Goal: Find contact information: Find contact information

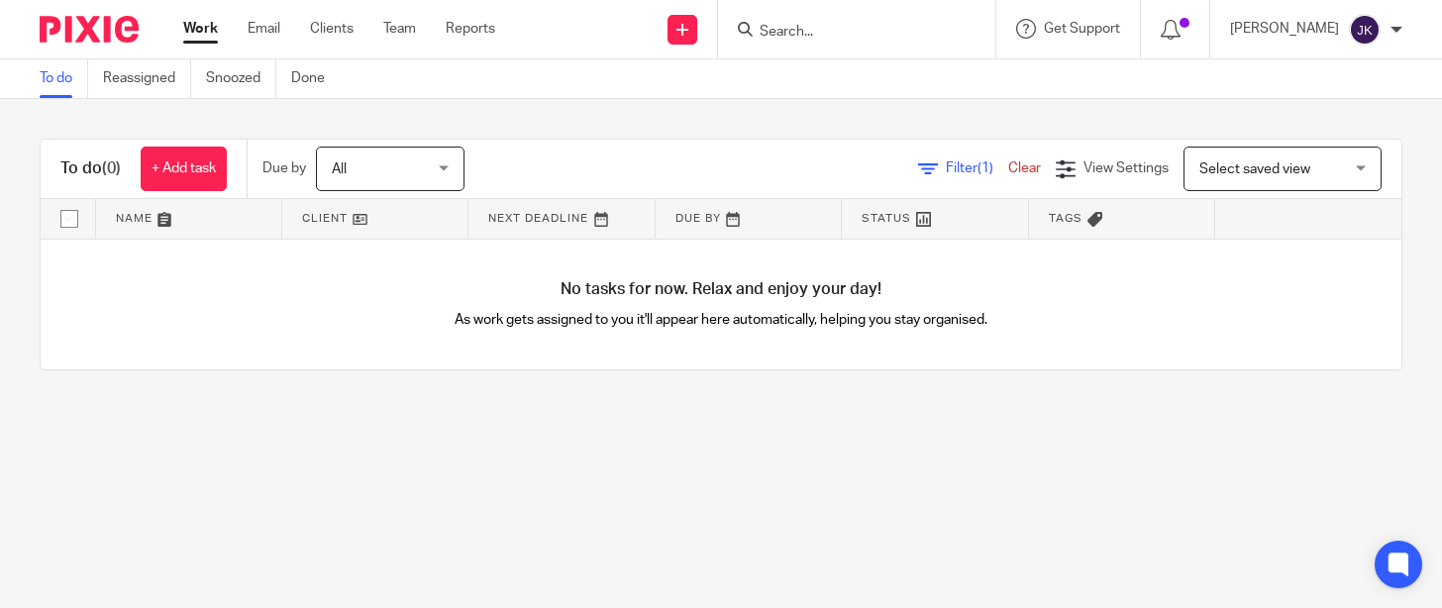
click at [877, 45] on div at bounding box center [856, 29] width 277 height 58
click at [874, 35] on input "Search" at bounding box center [847, 33] width 178 height 18
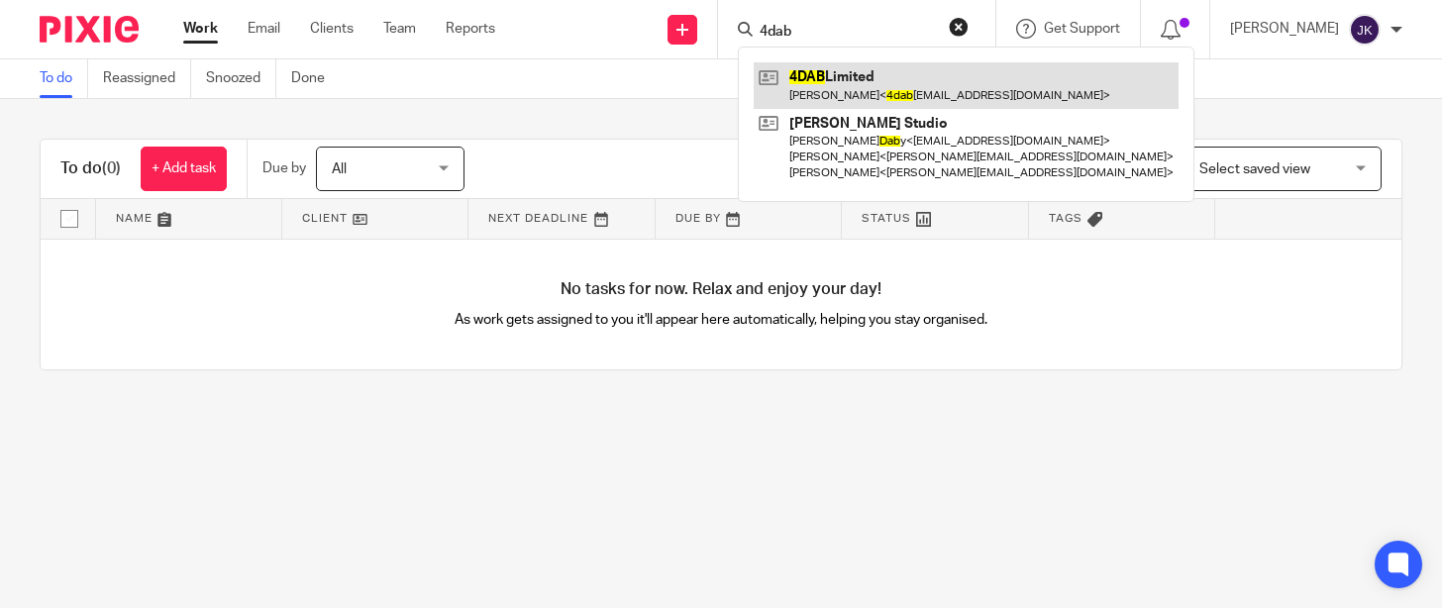
type input "4dab"
click at [896, 84] on link at bounding box center [966, 85] width 425 height 46
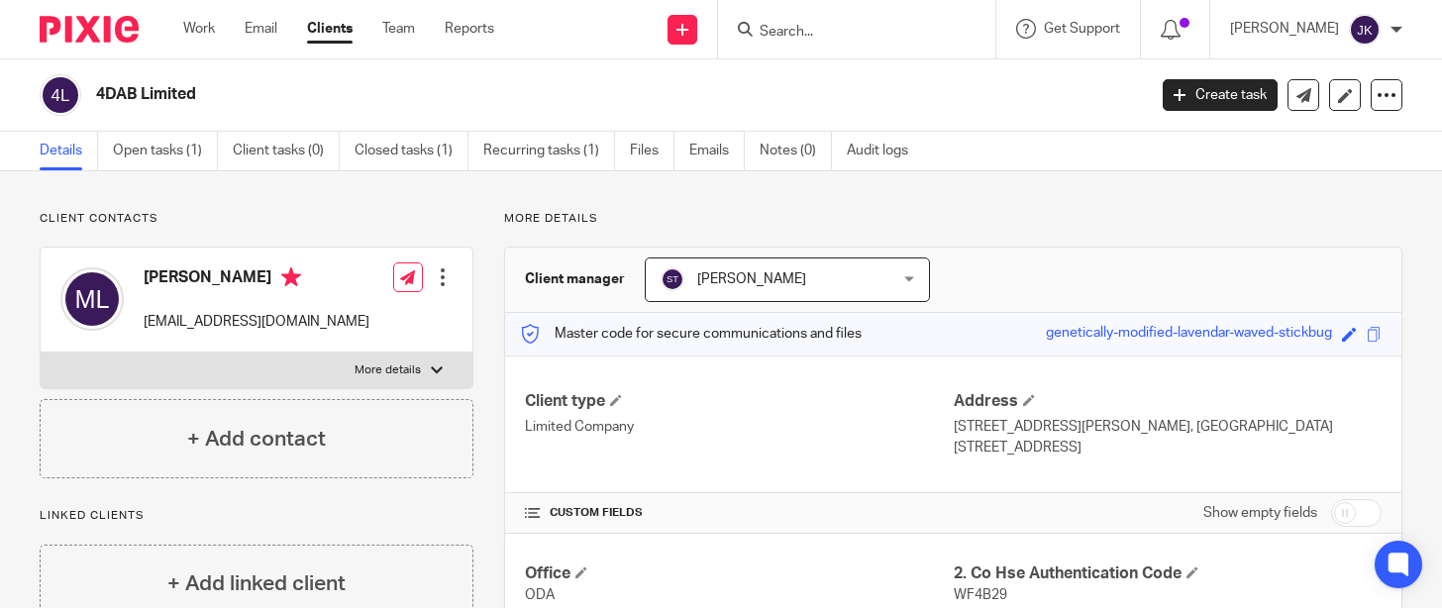
click at [773, 41] on form at bounding box center [863, 29] width 211 height 25
click at [774, 35] on input "Search" at bounding box center [847, 33] width 178 height 18
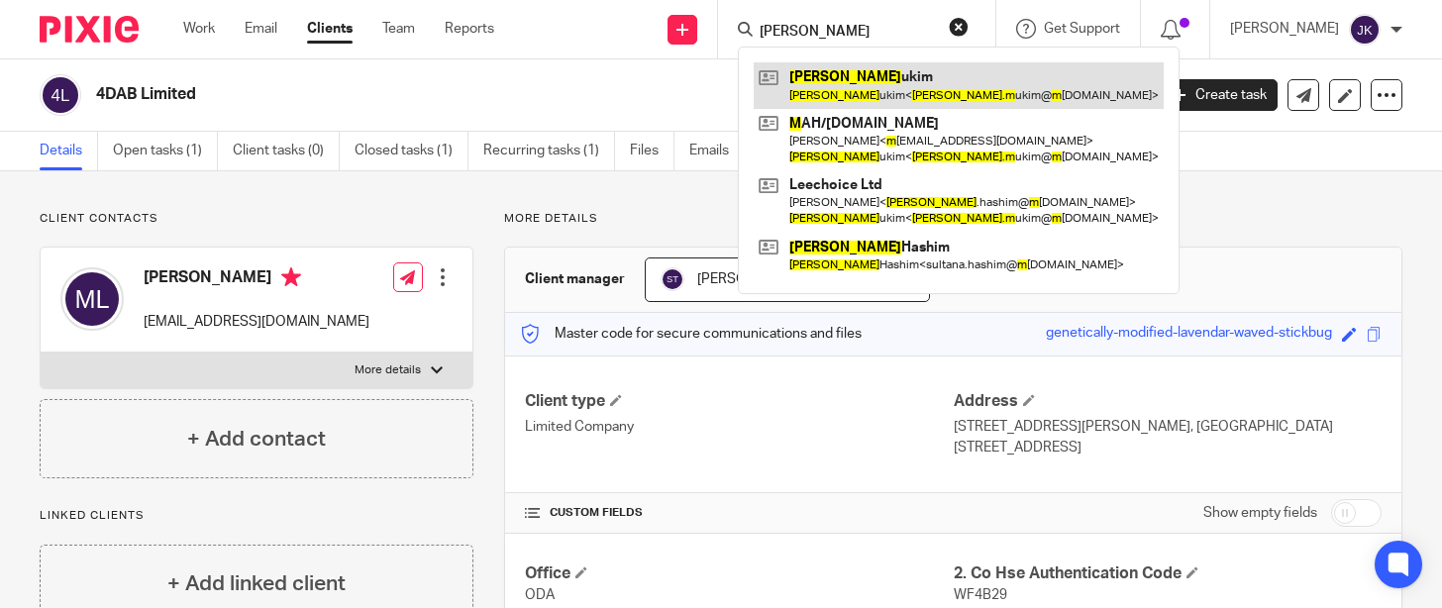
type input "abdul m"
click at [827, 104] on link at bounding box center [959, 85] width 410 height 46
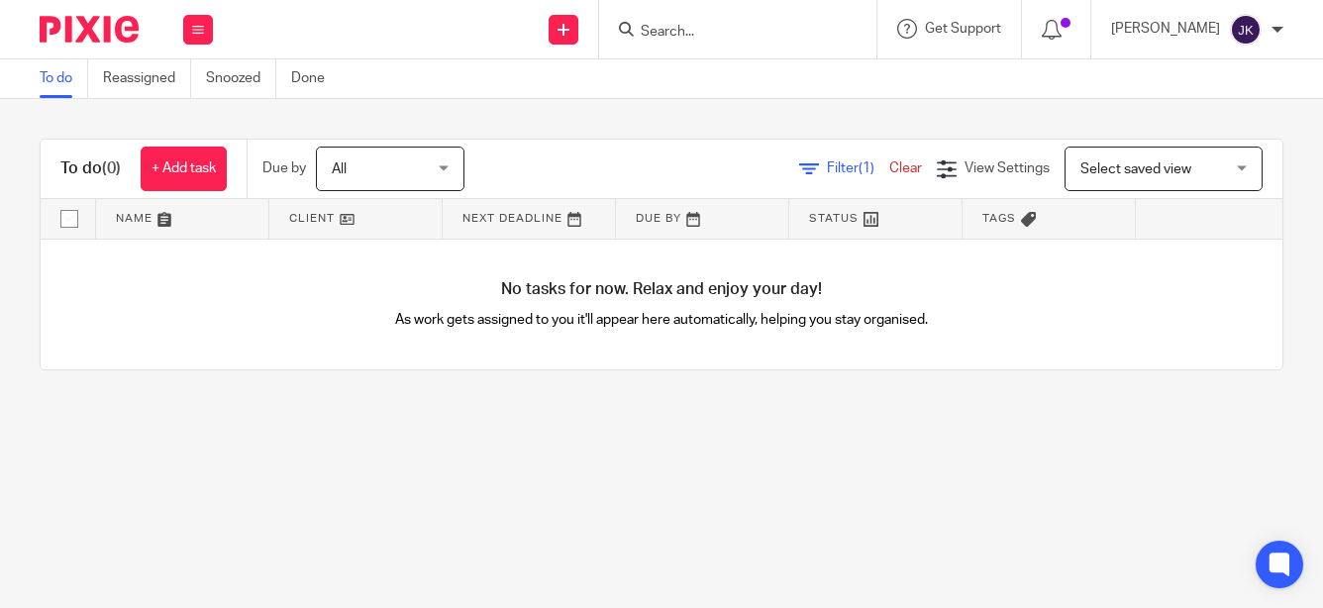
click at [682, 35] on input "Search" at bounding box center [728, 33] width 178 height 18
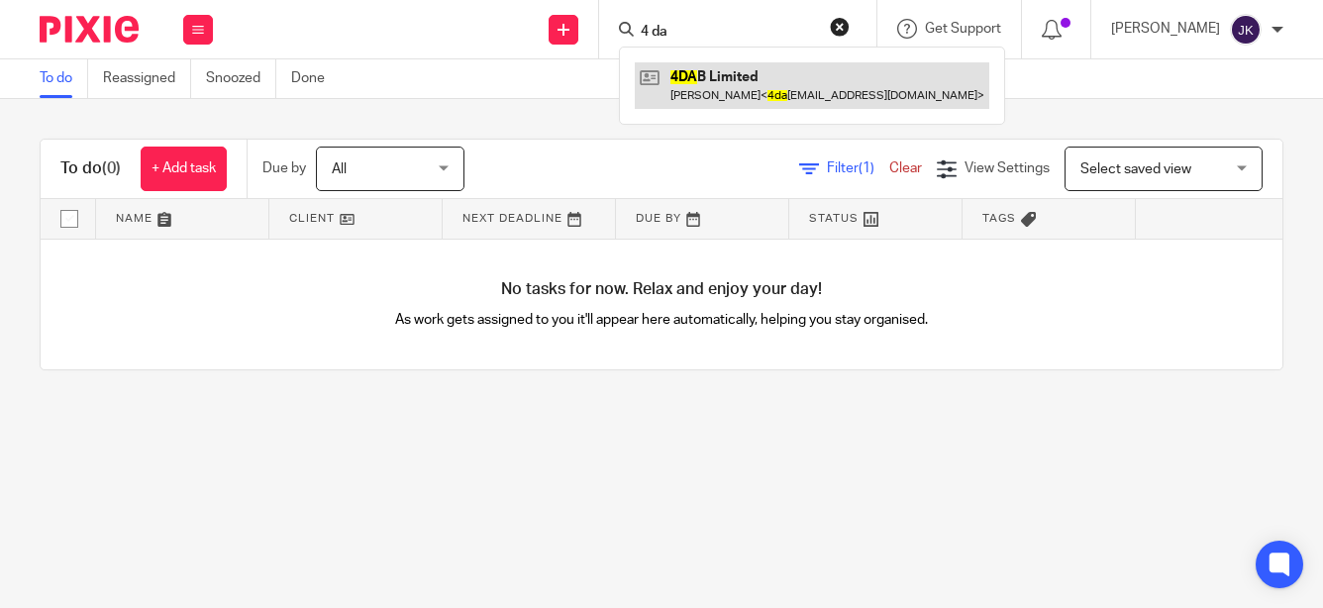
type input "4 da"
click at [714, 102] on link at bounding box center [812, 85] width 354 height 46
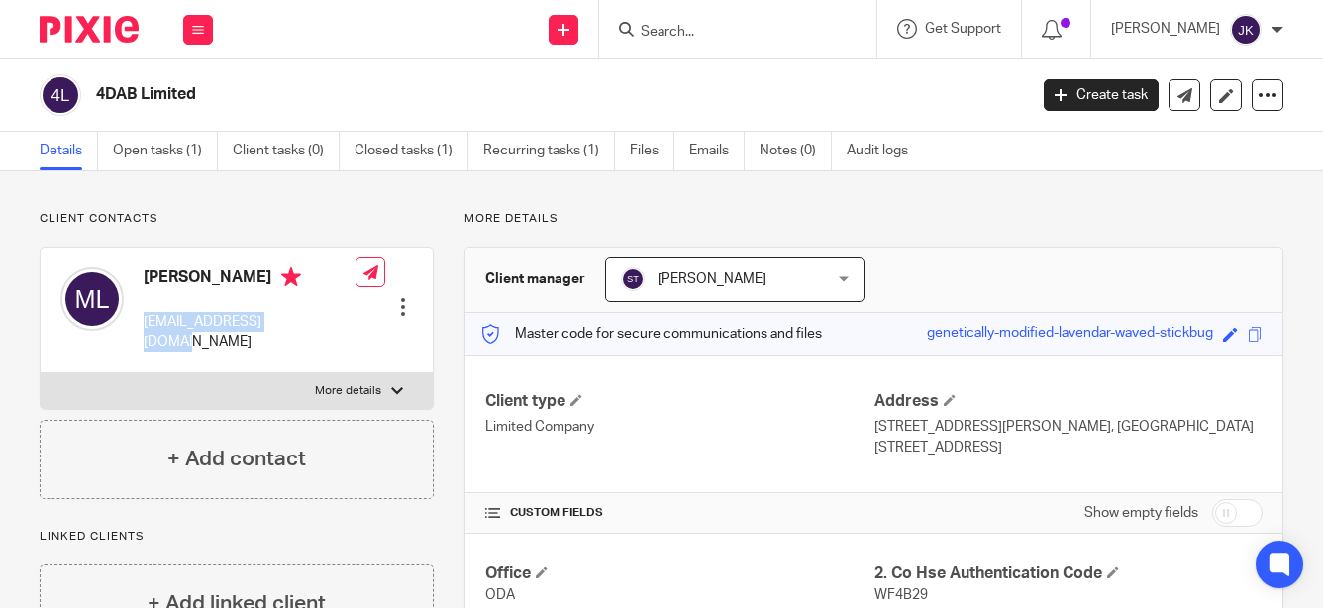
drag, startPoint x: 309, startPoint y: 325, endPoint x: 143, endPoint y: 326, distance: 166.4
click at [143, 326] on div "Monica Lam 4dablimited@gmail.com Edit contact Create client from contact Export…" at bounding box center [237, 311] width 392 height 126
copy p "4dablimited@gmail.com"
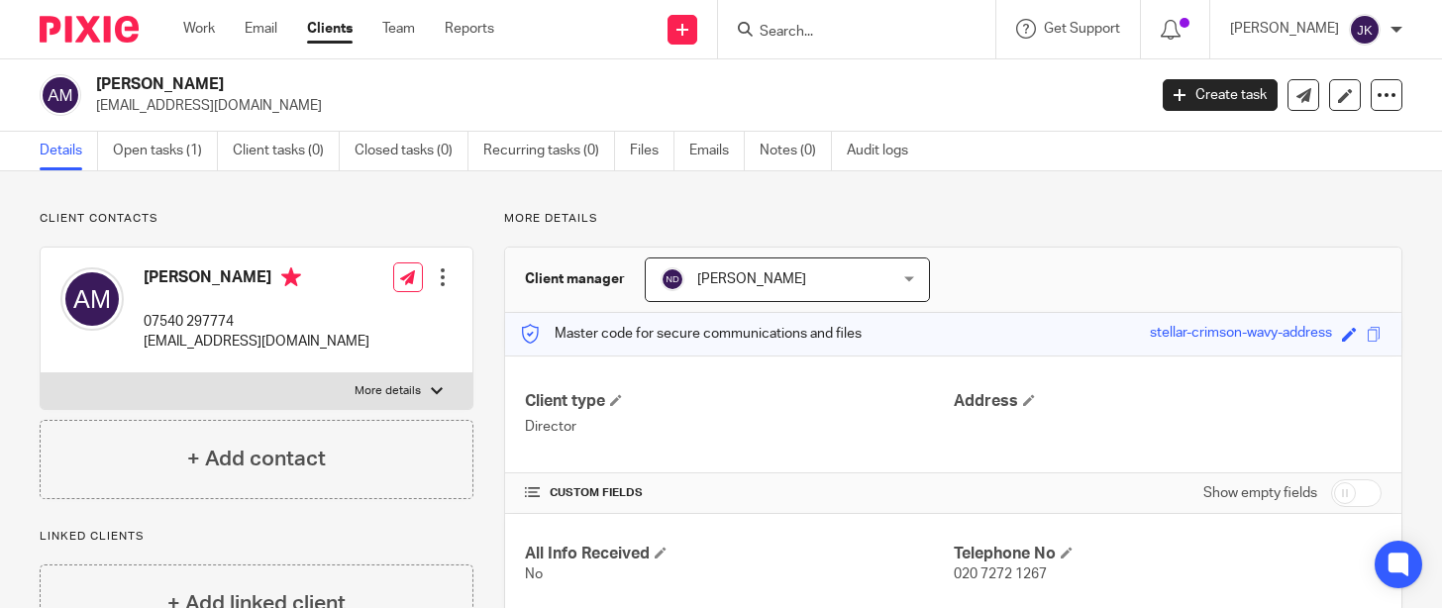
click at [875, 35] on input "Search" at bounding box center [847, 33] width 178 height 18
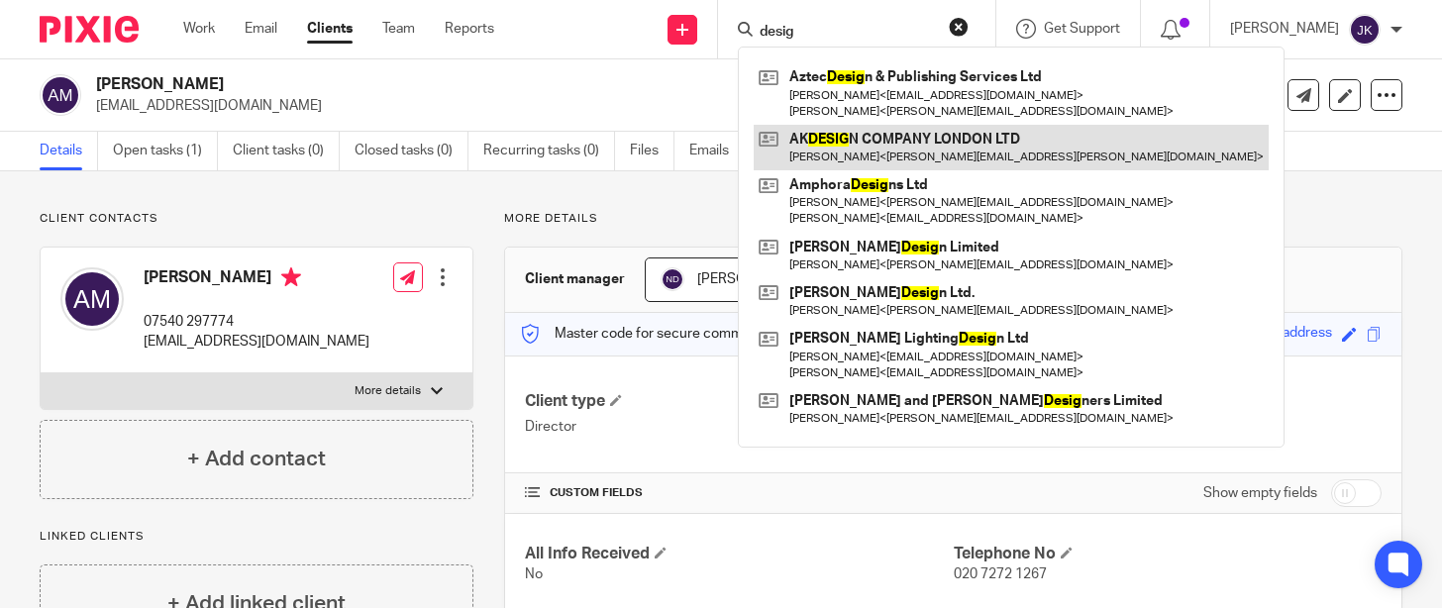
type input "desig"
click at [933, 160] on link at bounding box center [1011, 148] width 515 height 46
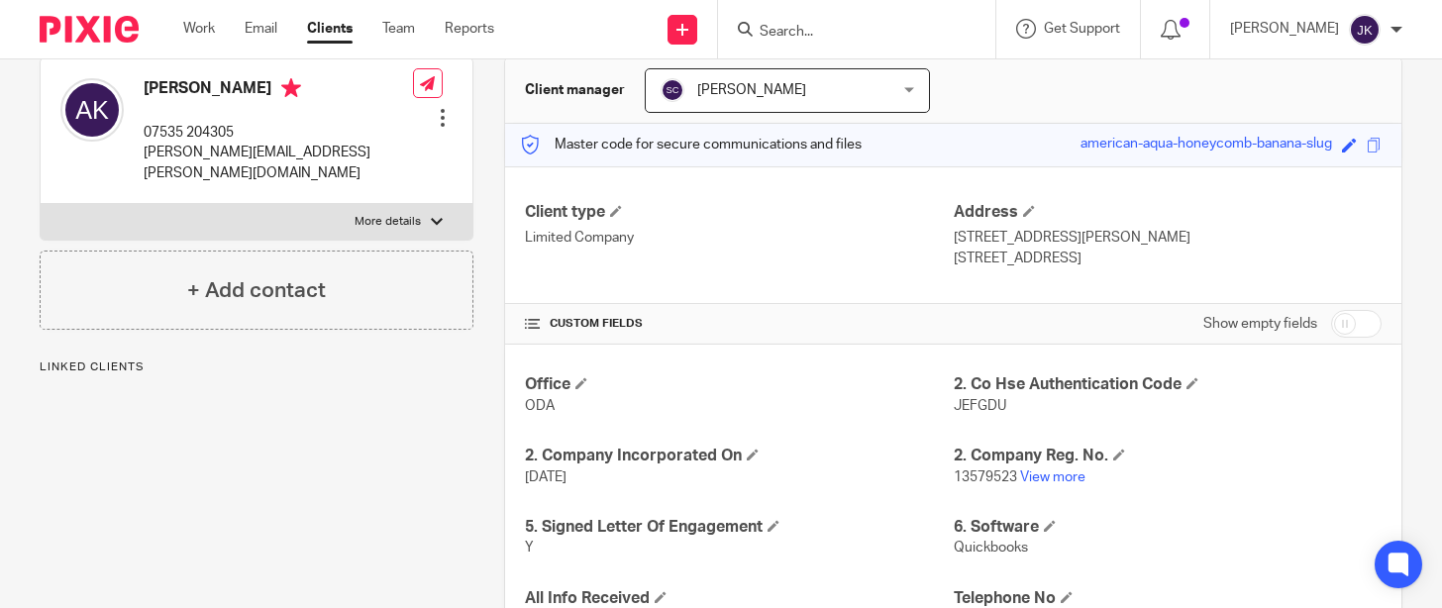
scroll to position [198, 0]
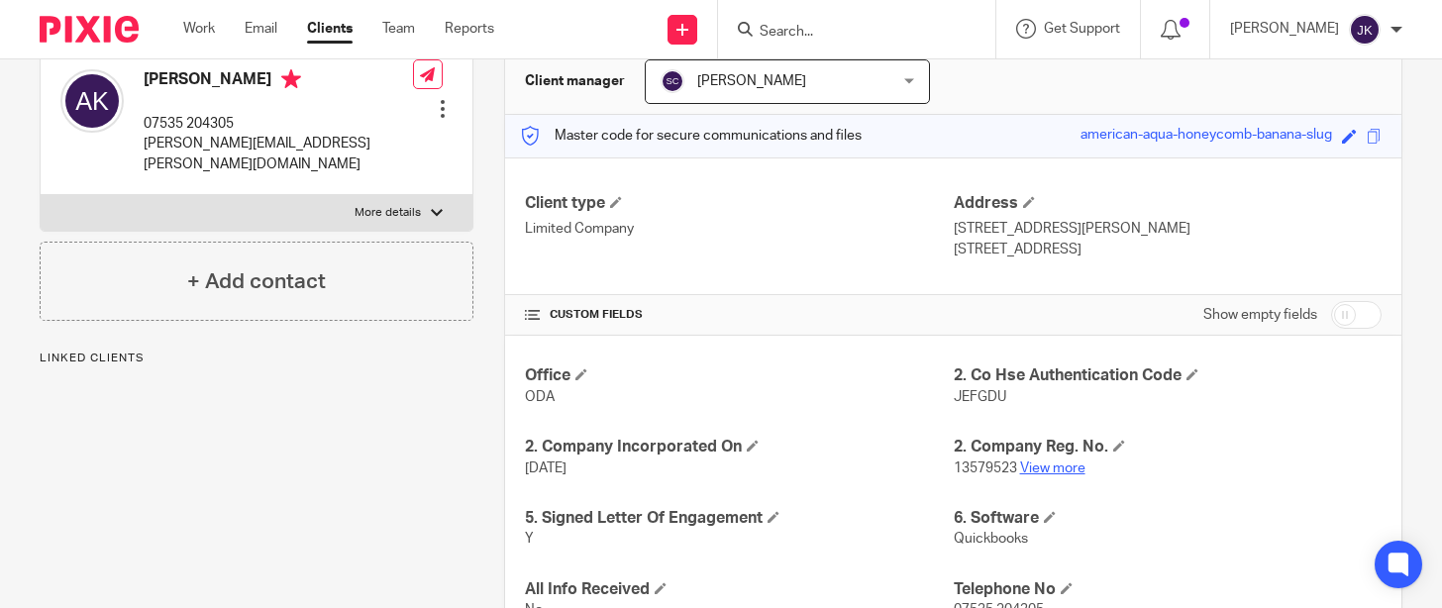
click at [1030, 469] on link "View more" at bounding box center [1052, 468] width 65 height 14
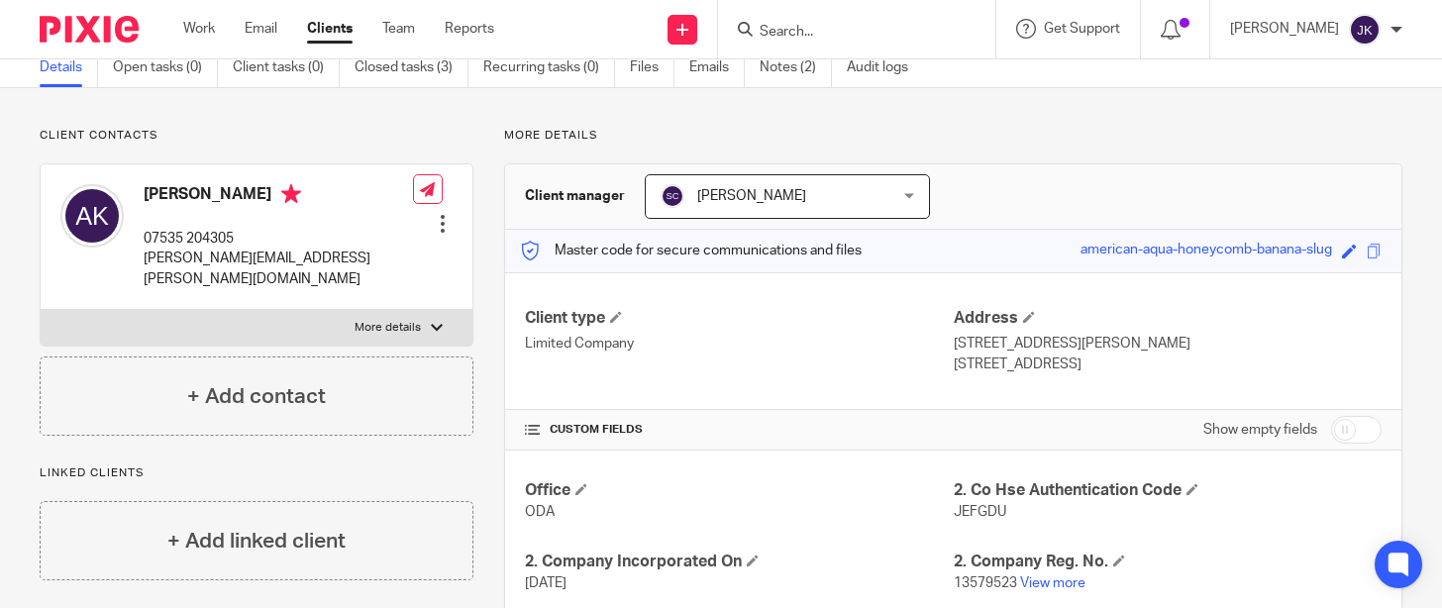
scroll to position [0, 0]
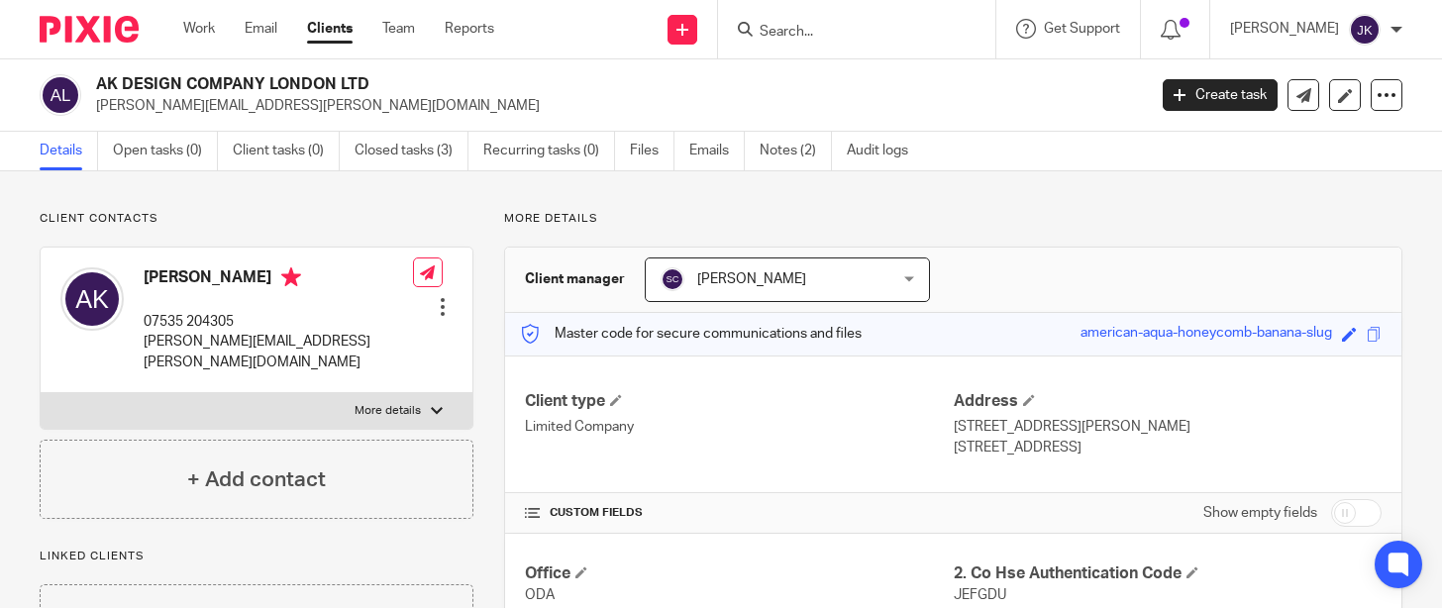
click at [10, 33] on div at bounding box center [81, 29] width 163 height 58
click at [775, 29] on input "Search" at bounding box center [847, 33] width 178 height 18
type input "badass"
click at [789, 90] on link at bounding box center [877, 77] width 246 height 30
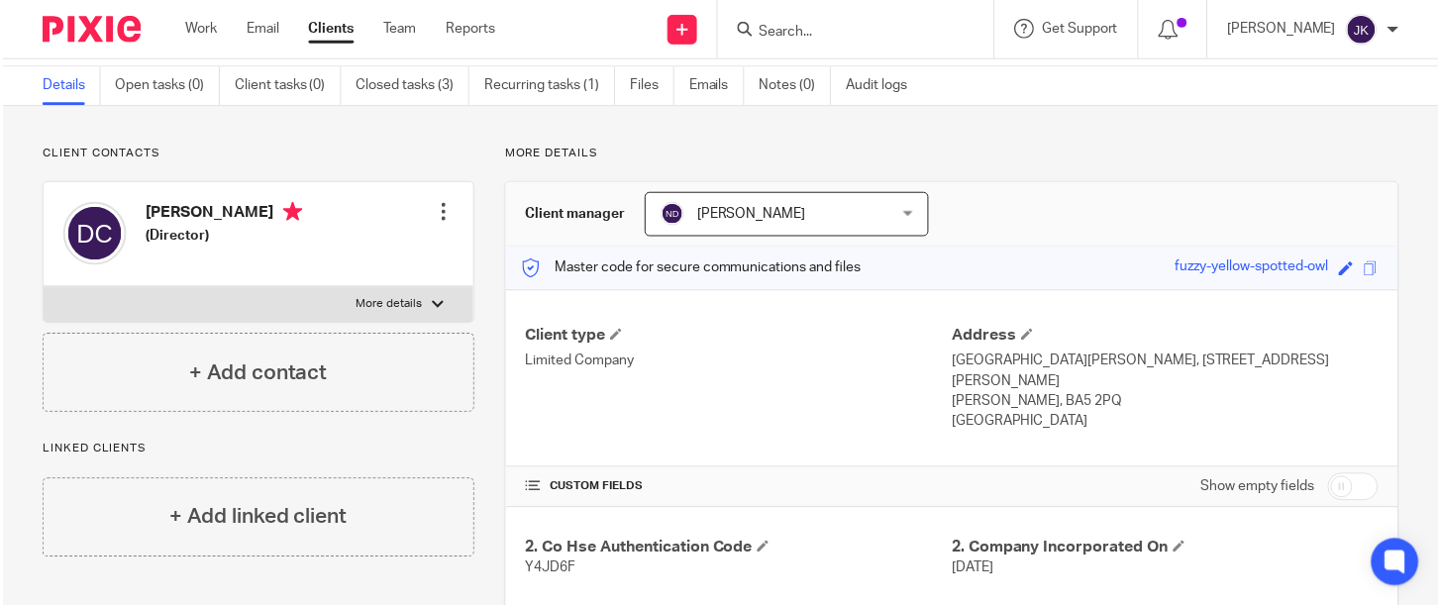
scroll to position [99, 0]
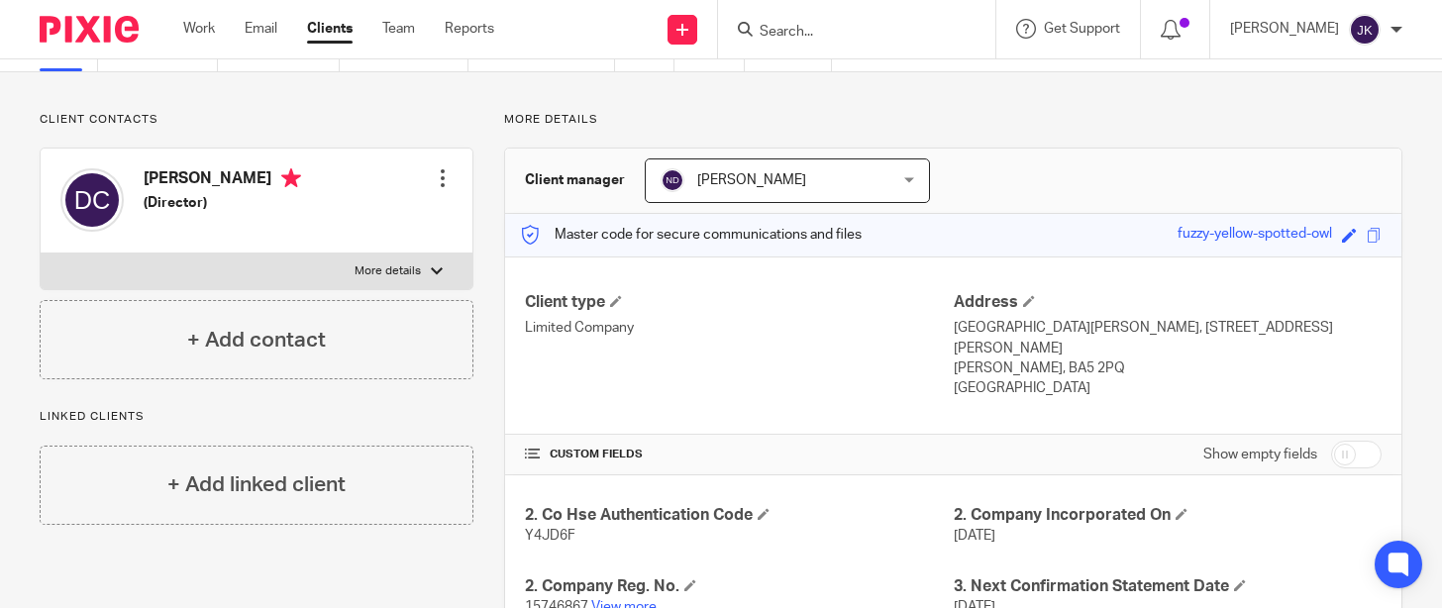
click at [11, 18] on div at bounding box center [81, 29] width 163 height 58
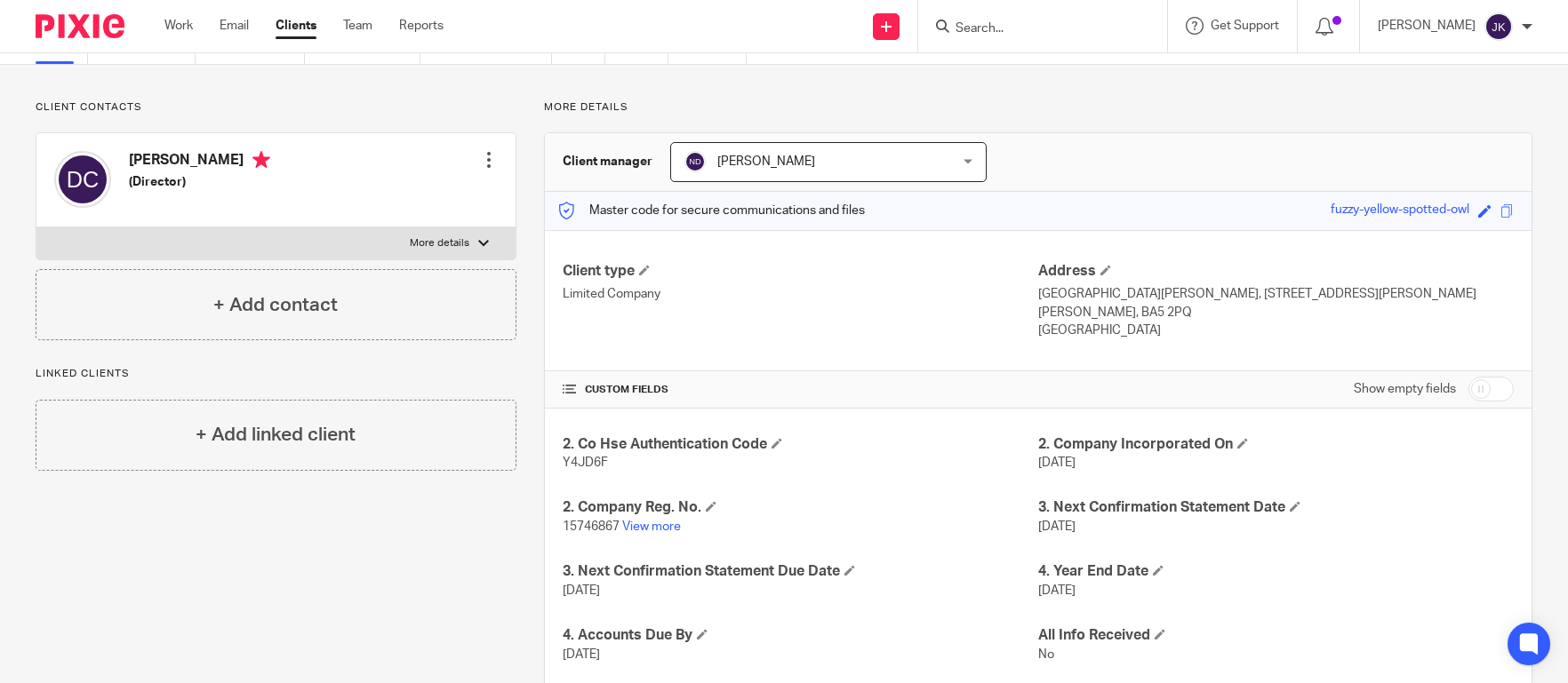
click at [1009, 23] on input "Search" at bounding box center [1034, 30] width 160 height 16
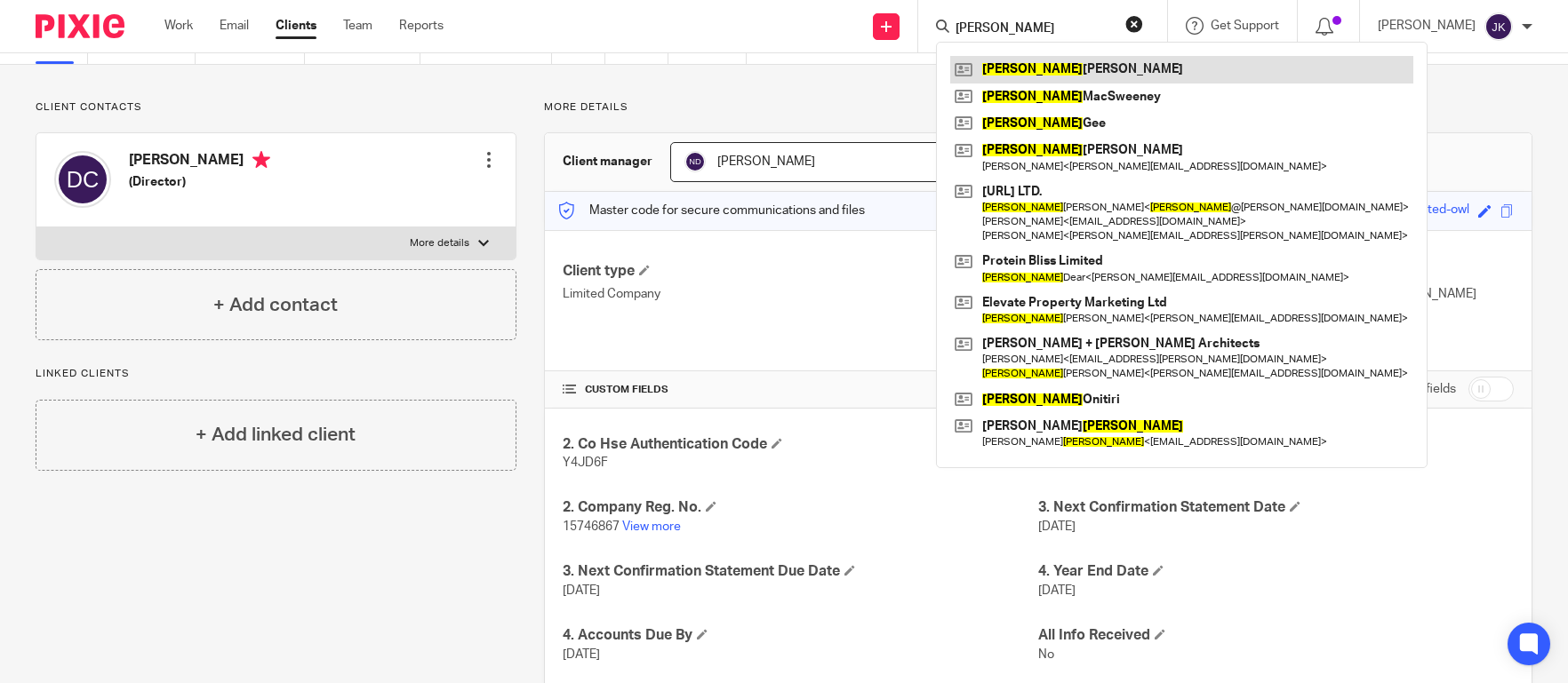
type input "daniel"
click at [1001, 76] on link at bounding box center [1182, 69] width 463 height 27
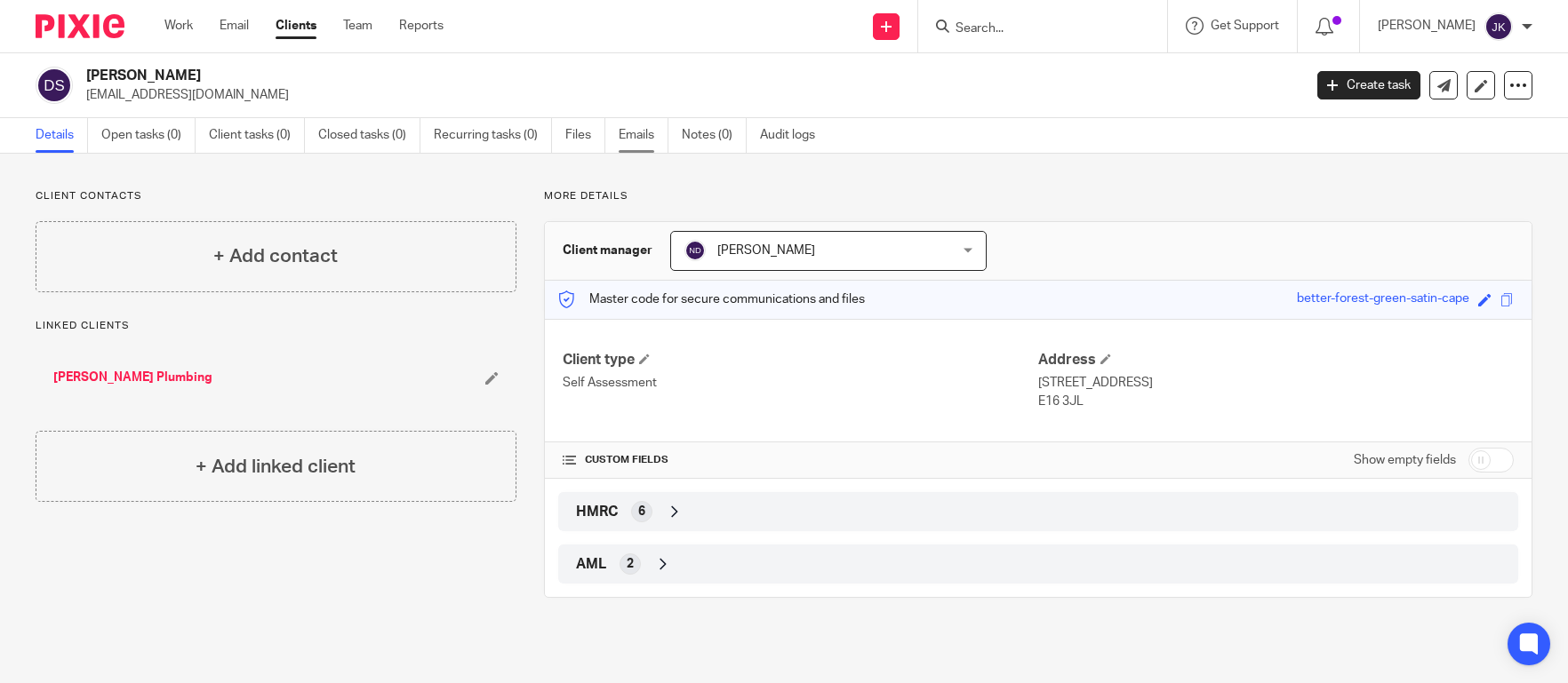
click at [648, 142] on link "Emails" at bounding box center [643, 136] width 49 height 35
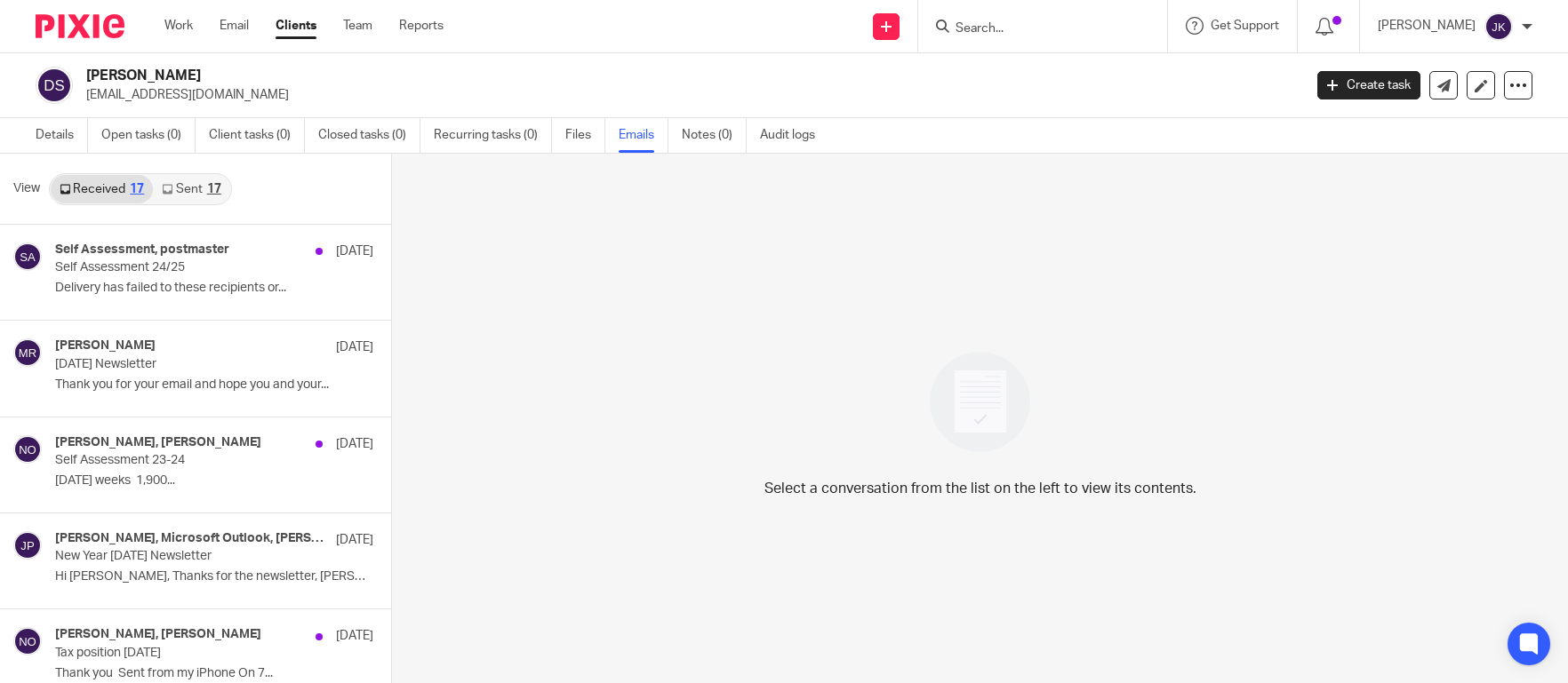
click at [194, 188] on link "Sent 17" at bounding box center [190, 189] width 76 height 29
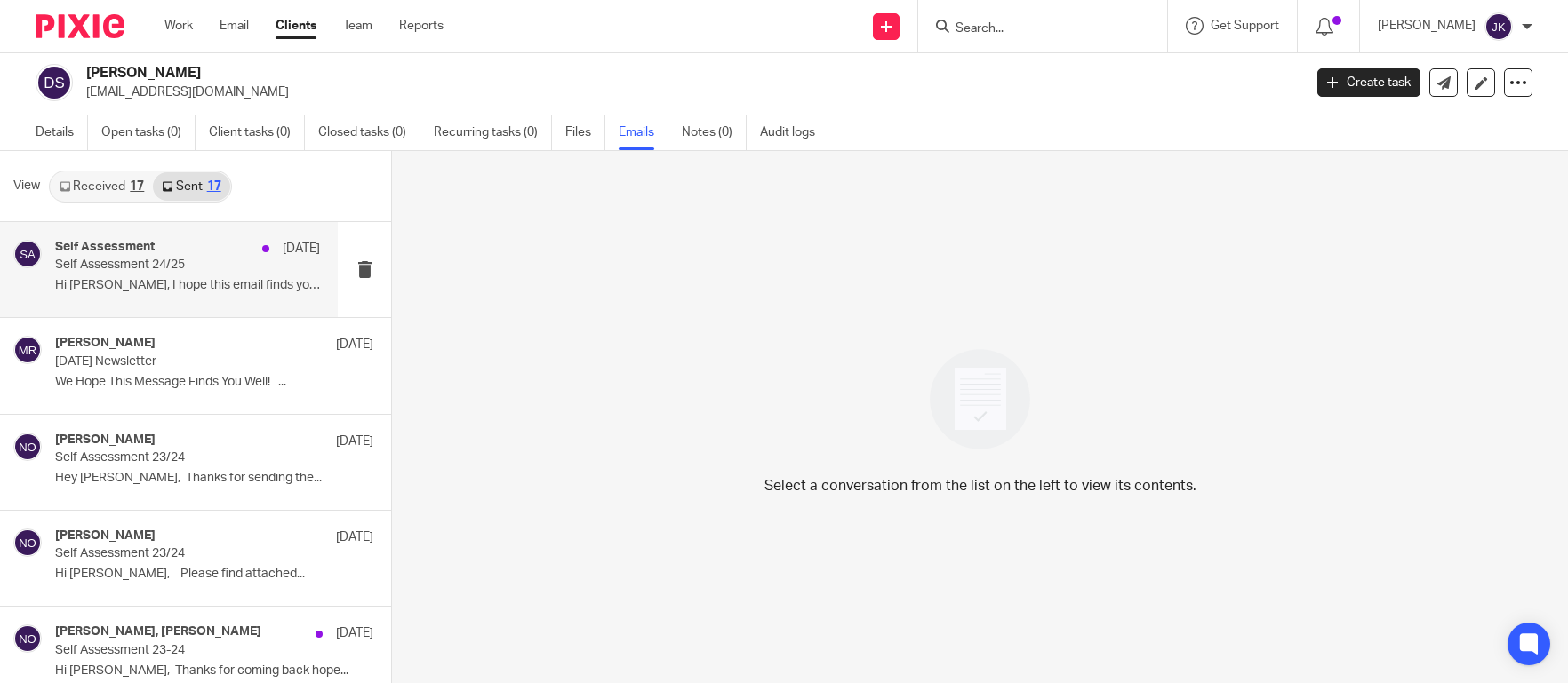
click at [197, 292] on p "Hi Daniel, I hope this email finds you..." at bounding box center [187, 285] width 265 height 15
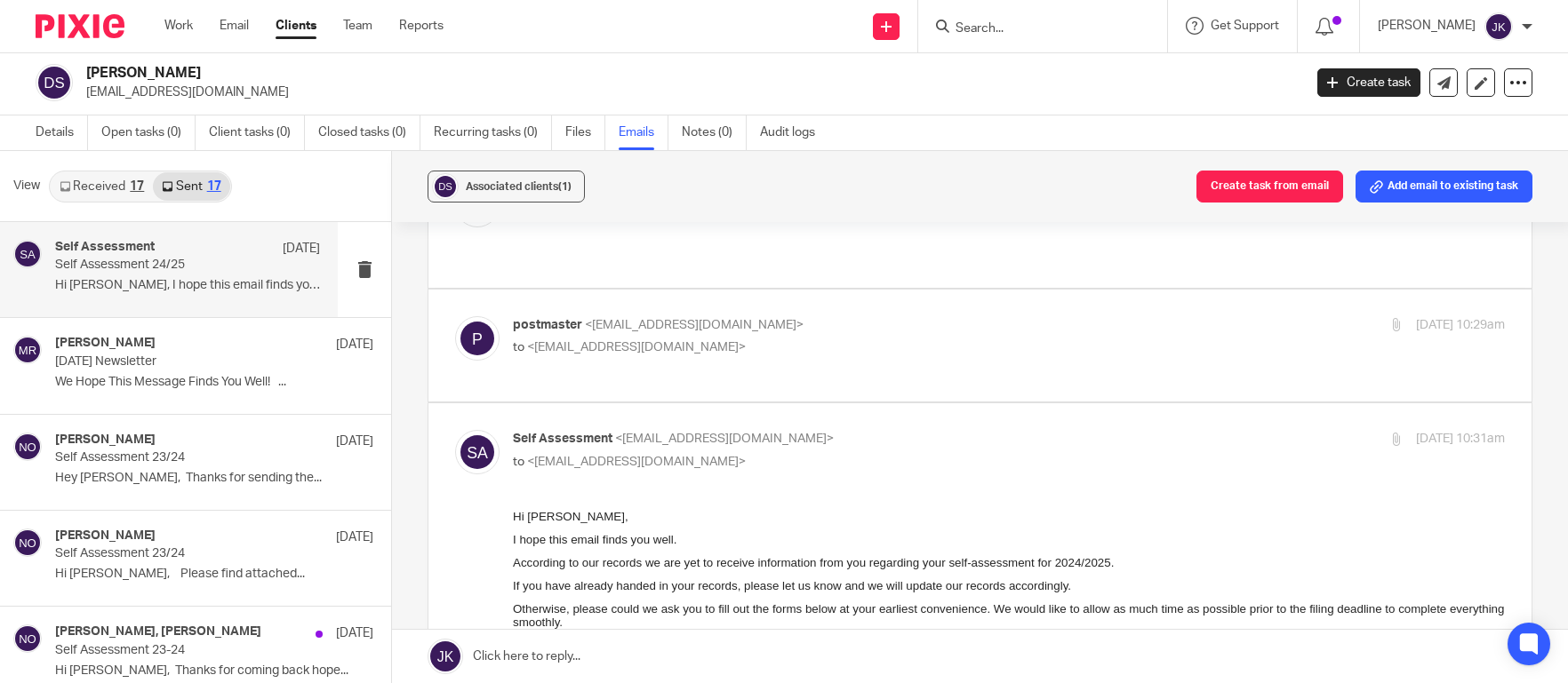
scroll to position [444, 0]
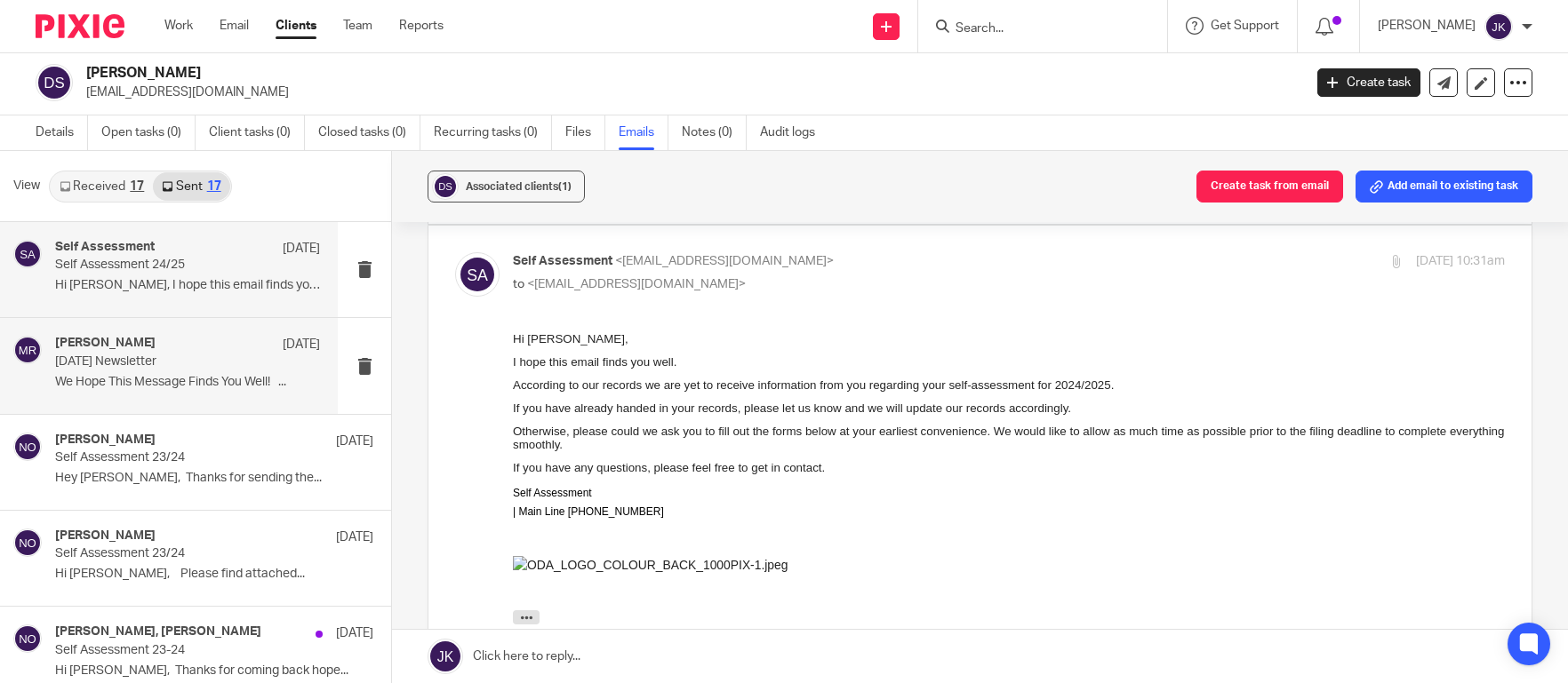
click at [178, 361] on p "March 2025 Newsletter" at bounding box center [161, 362] width 212 height 15
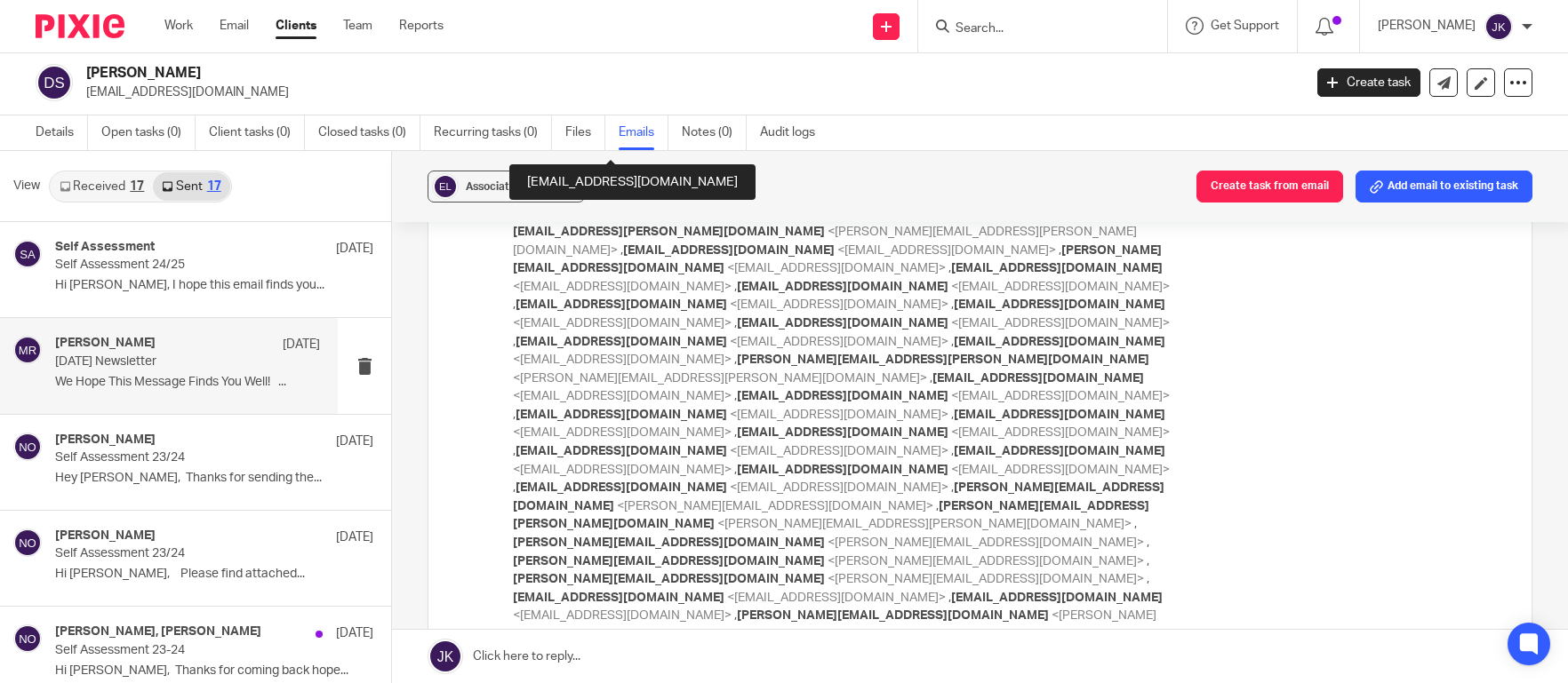
scroll to position [355, 0]
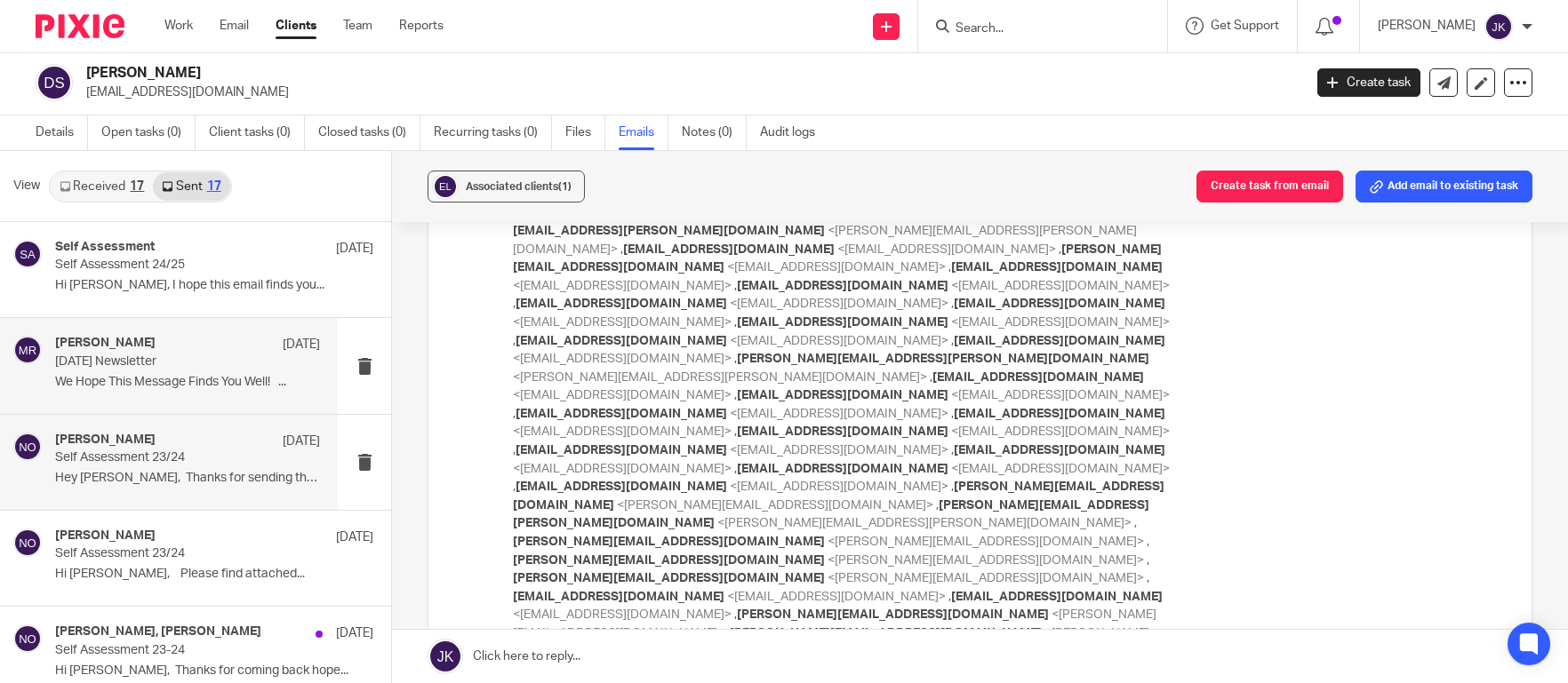
click at [136, 435] on h4 "[PERSON_NAME]" at bounding box center [105, 440] width 101 height 15
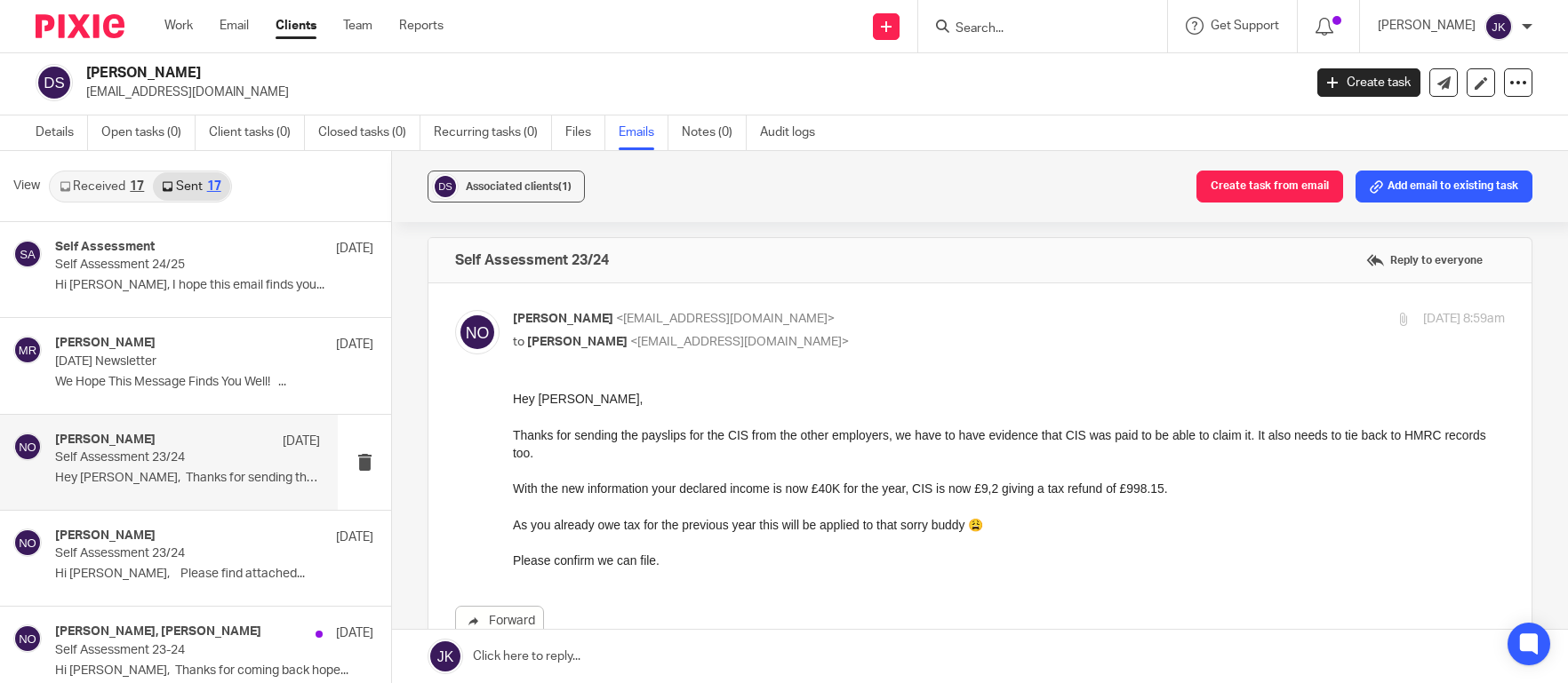
scroll to position [0, 0]
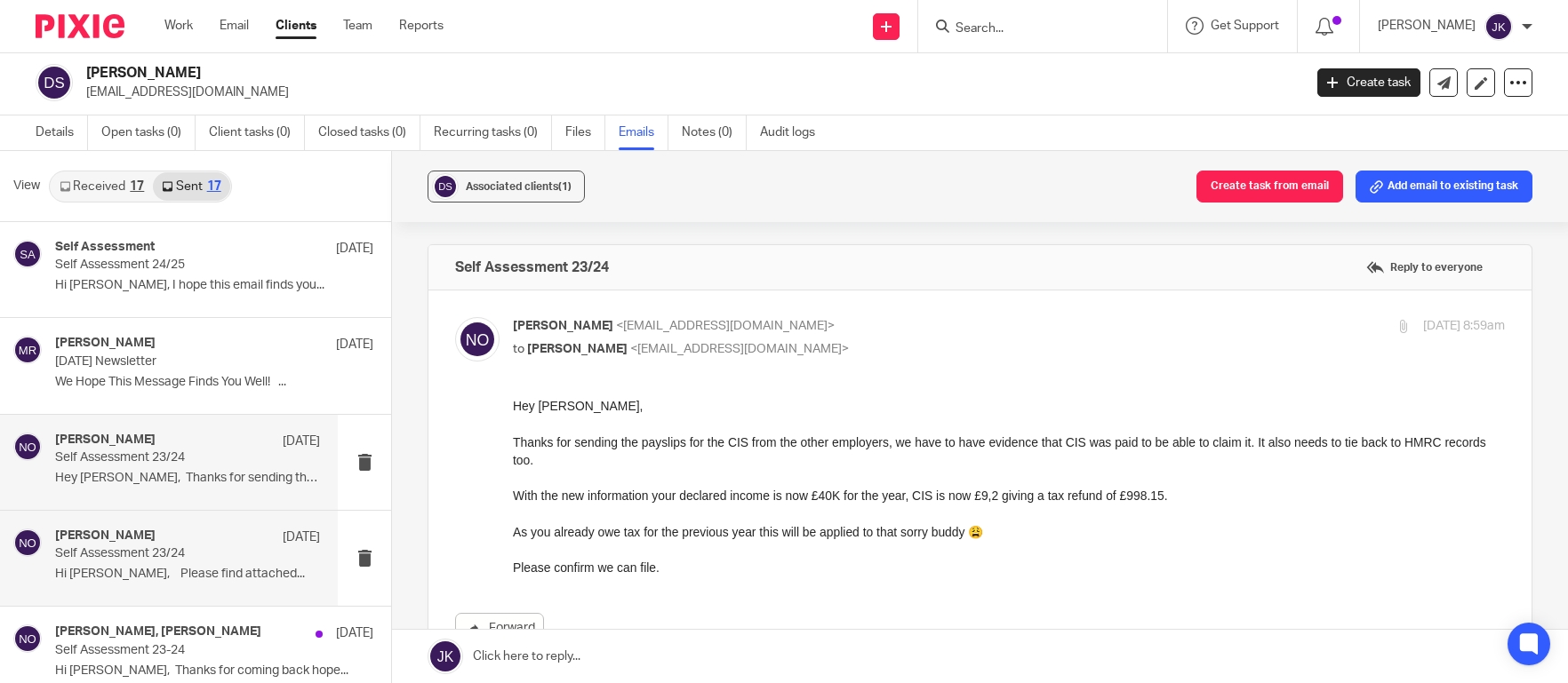
click at [139, 549] on p "Self Assessment 23/24" at bounding box center [161, 554] width 212 height 15
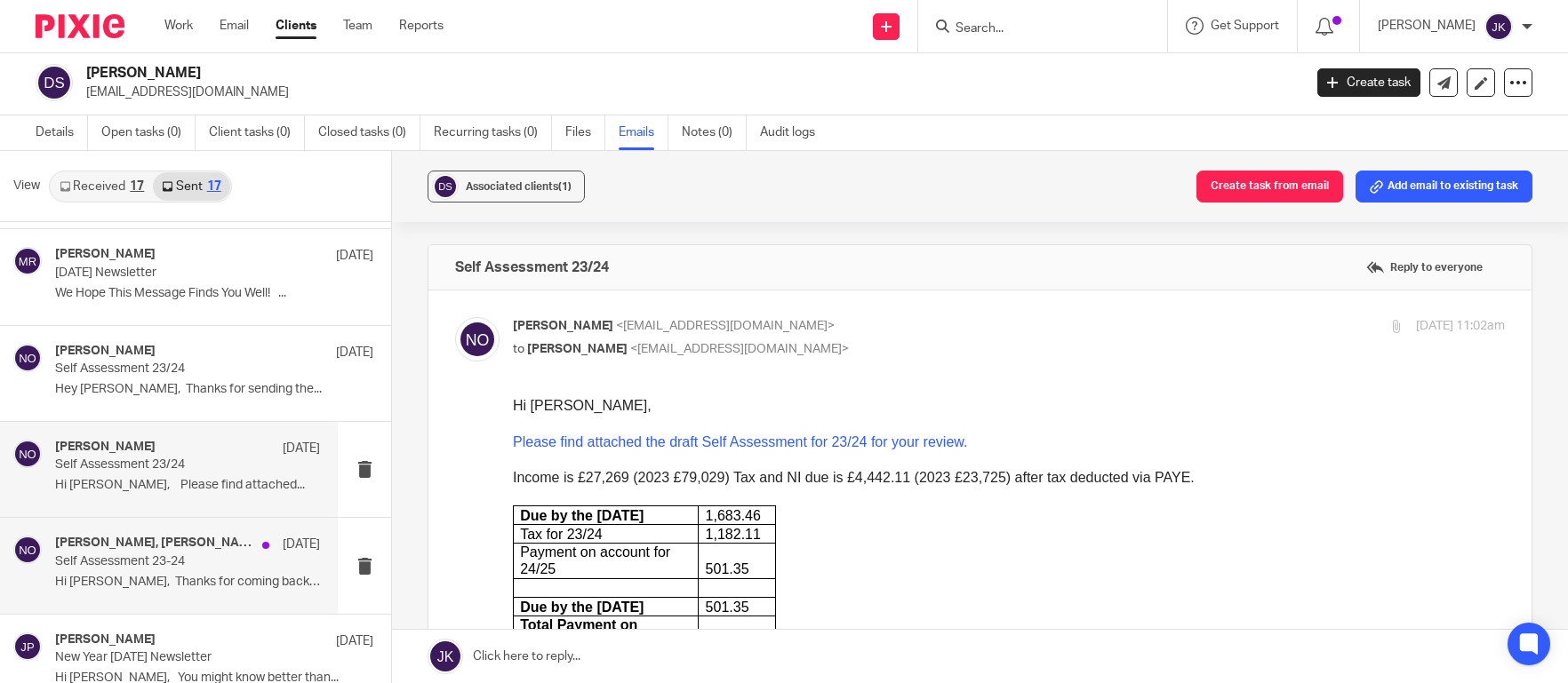
scroll to position [178, 0]
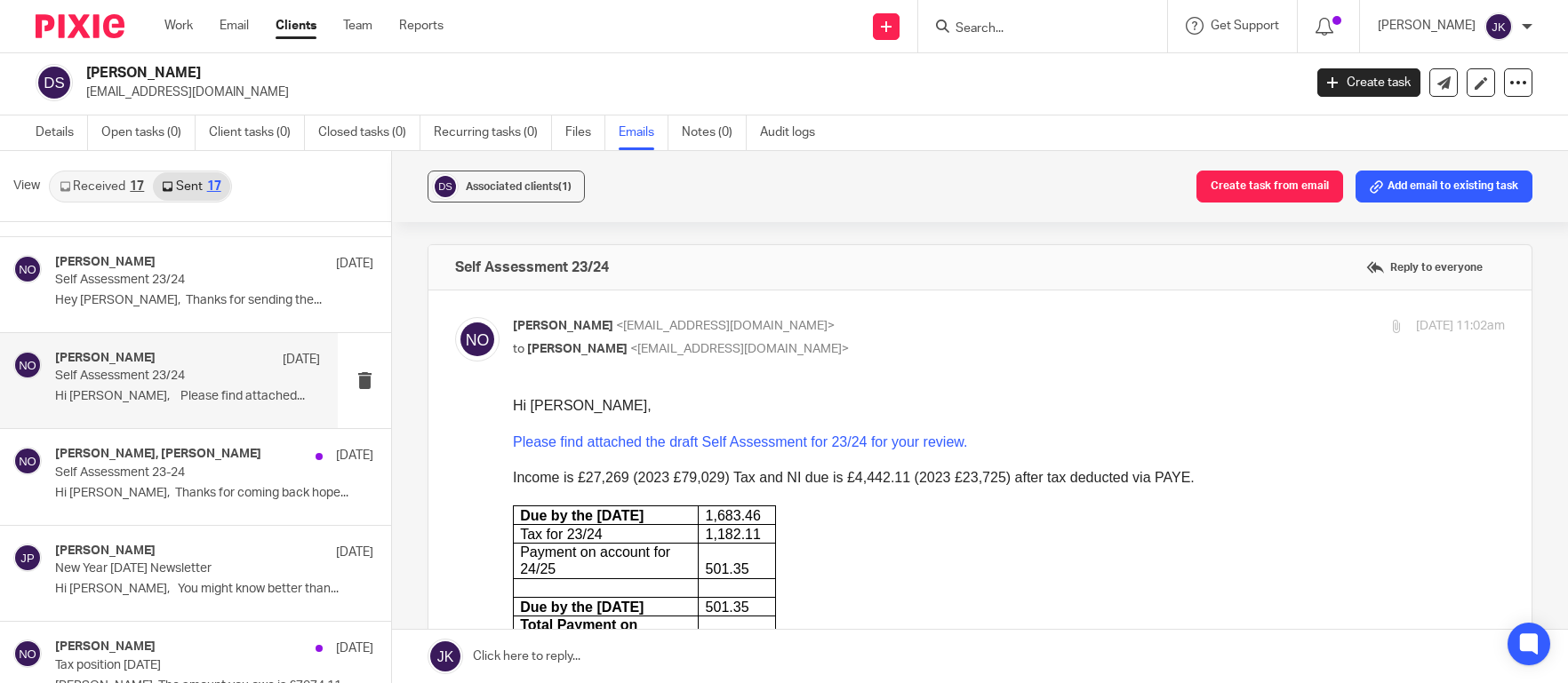
click at [206, 410] on div "Niall O'Driscoll 29 Jan Self Assessment 23/24 Hi Daniel, Please find attached..." at bounding box center [187, 381] width 265 height 59
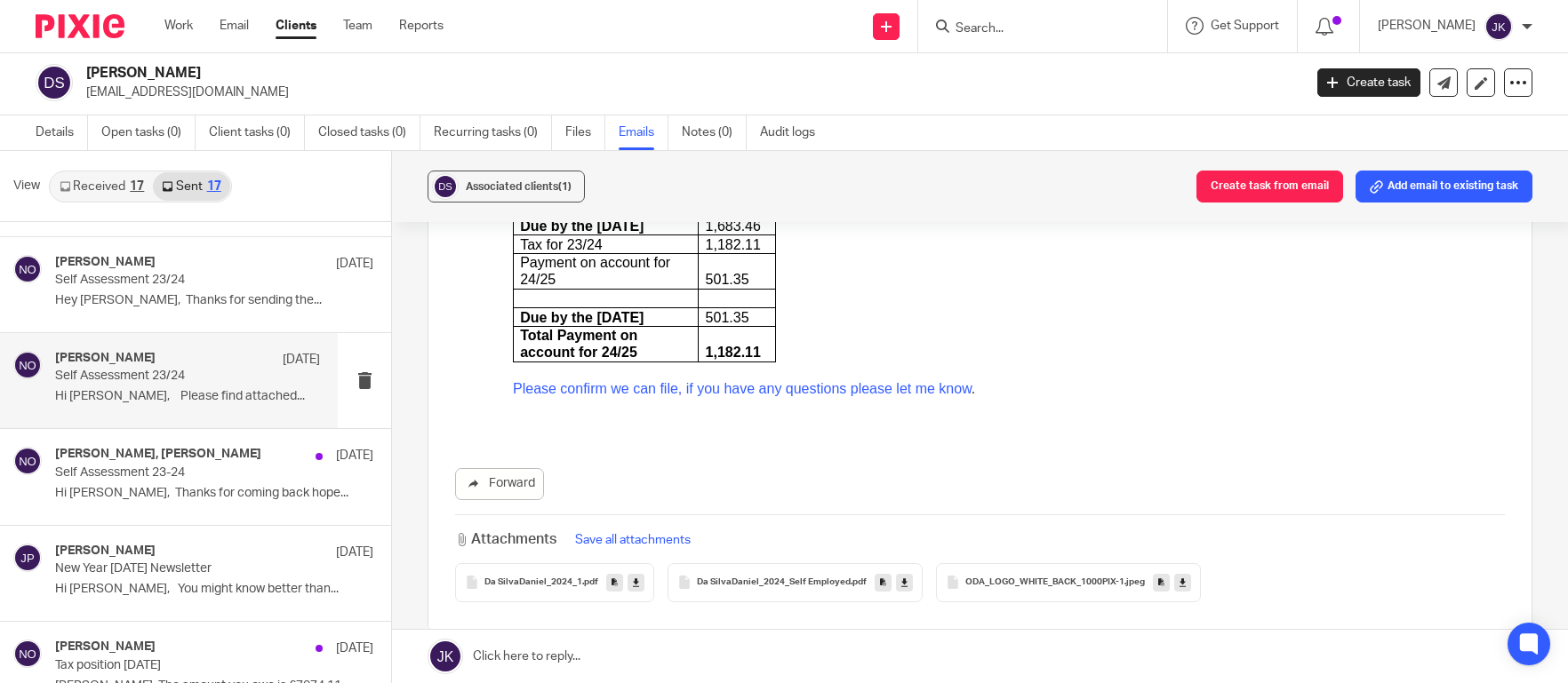
scroll to position [0, 0]
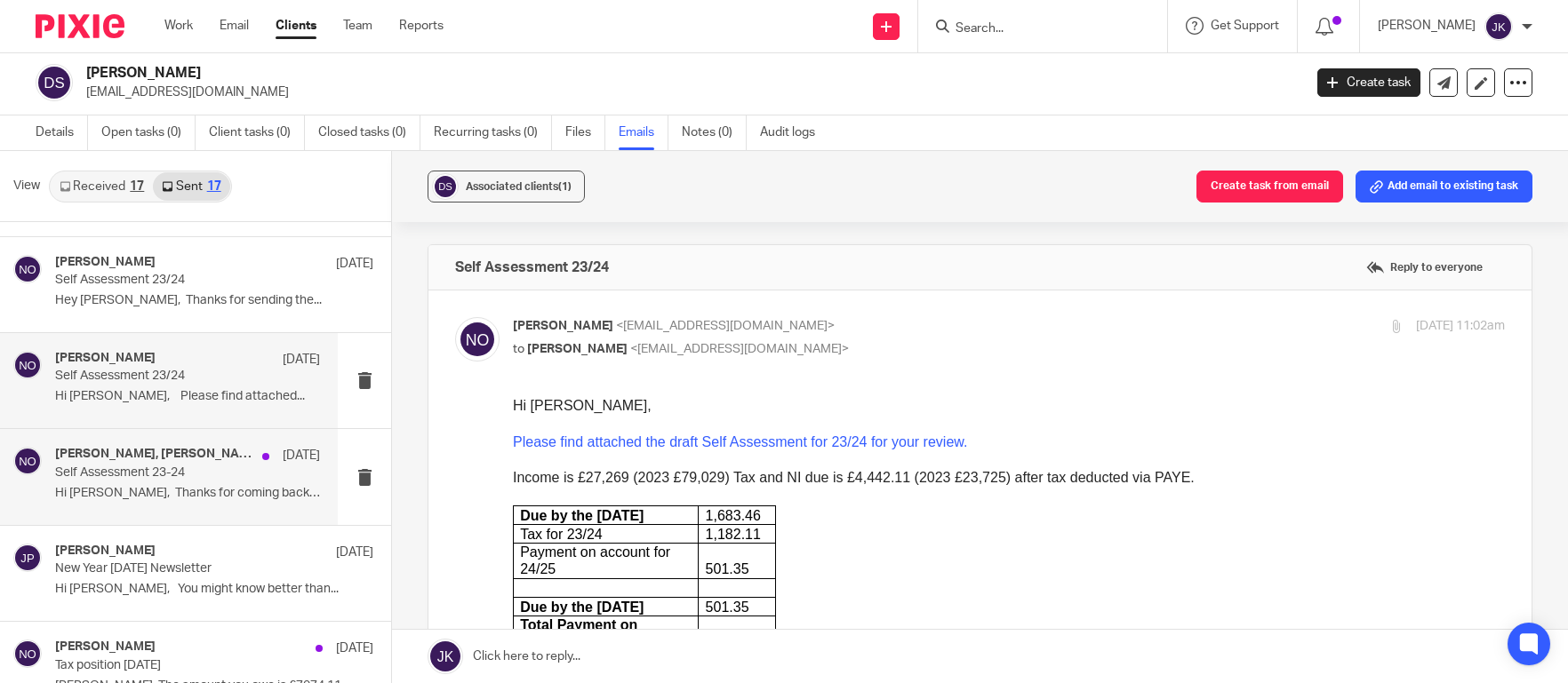
click at [189, 482] on div "Daniel da silva, Niall O'Driscoll 28 Jan Self Assessment 23-24 Hi Daniel, Thank…" at bounding box center [187, 477] width 265 height 59
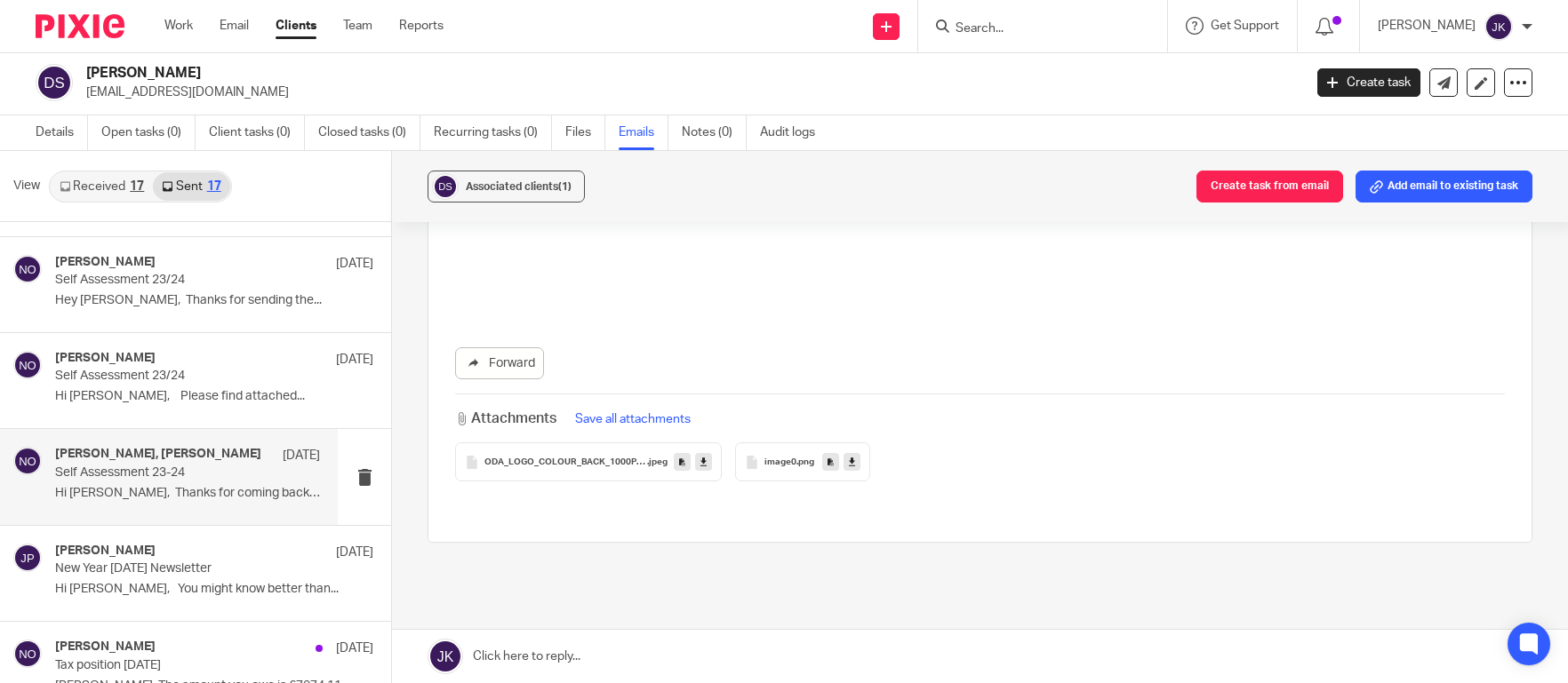
scroll to position [2784, 0]
click at [188, 539] on div "Erin Holly 8 Jan New Year 2025 Newsletter Hi Sonia, You might know better than.…" at bounding box center [169, 574] width 337 height 95
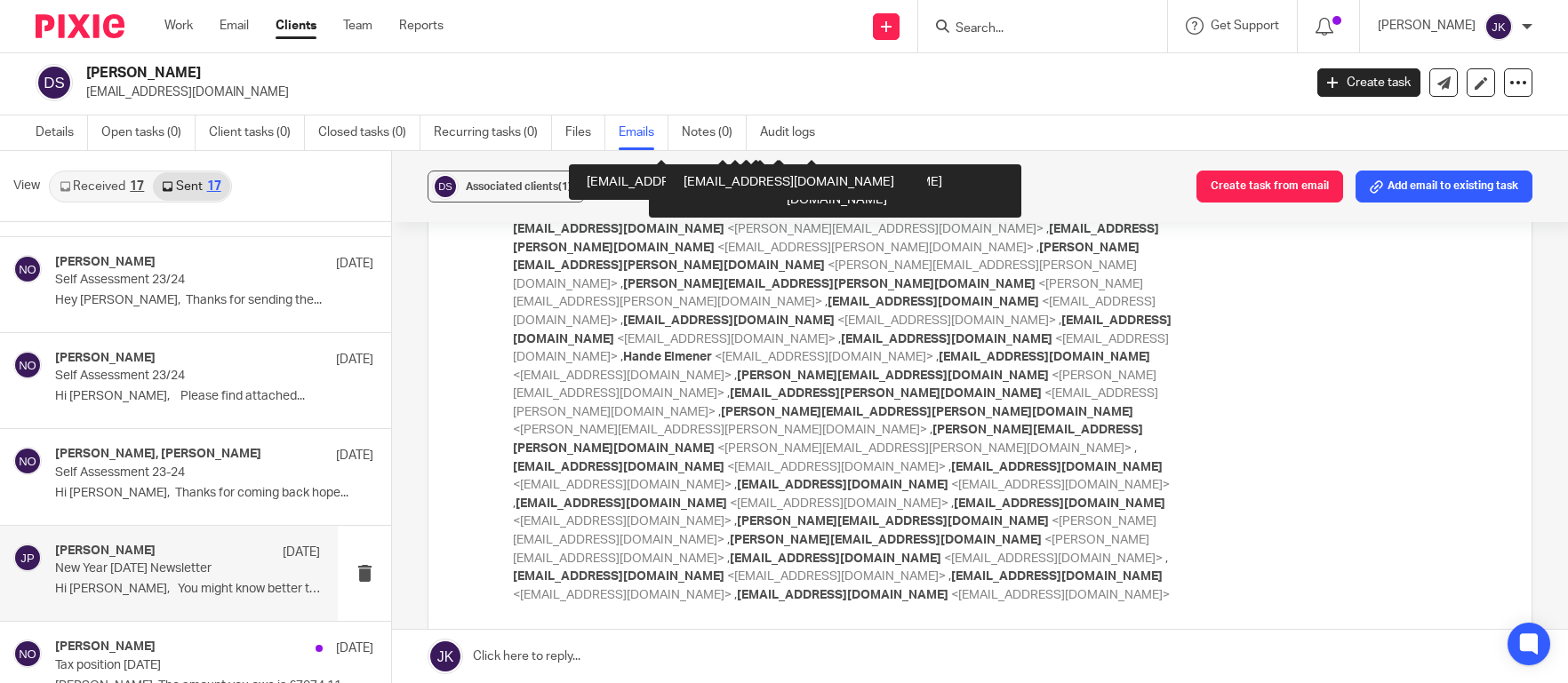
scroll to position [4799, 0]
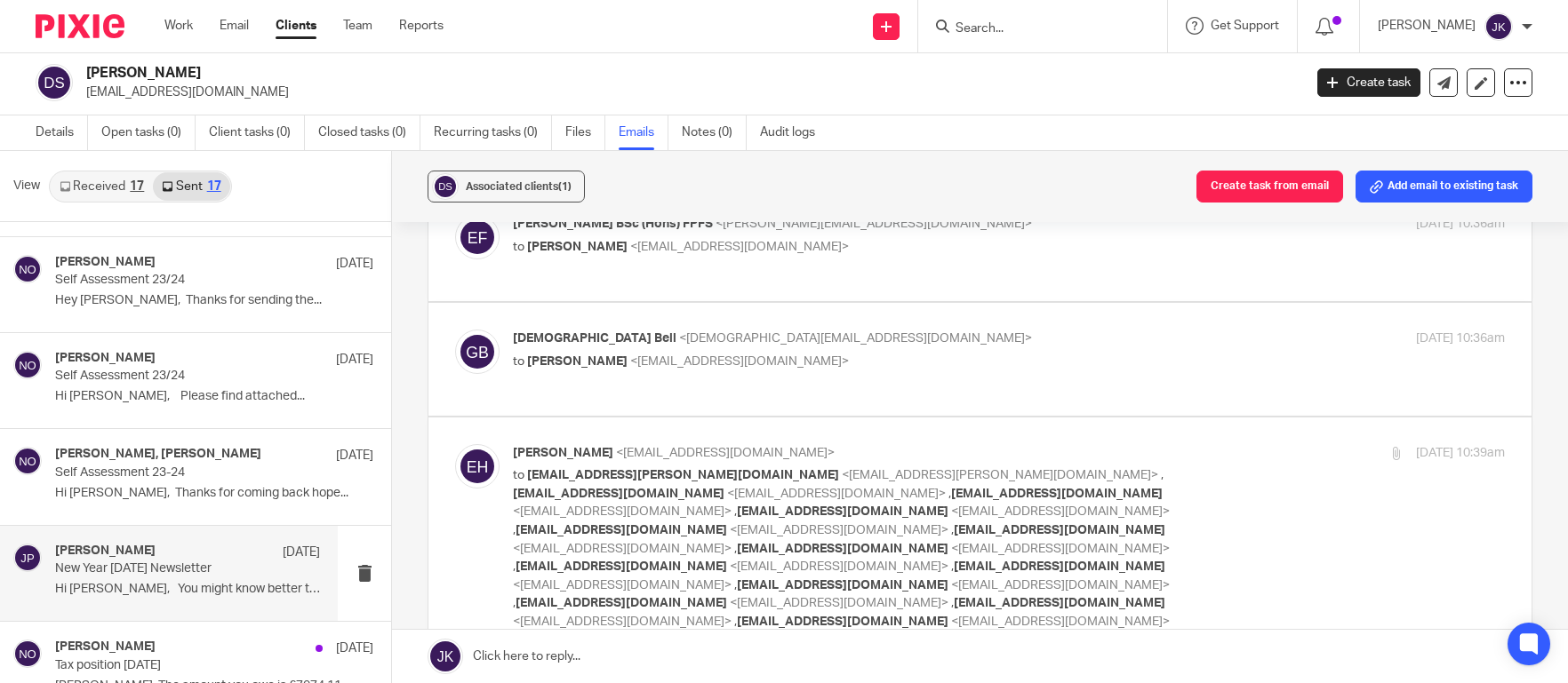
click at [992, 27] on input "Search" at bounding box center [1034, 30] width 160 height 16
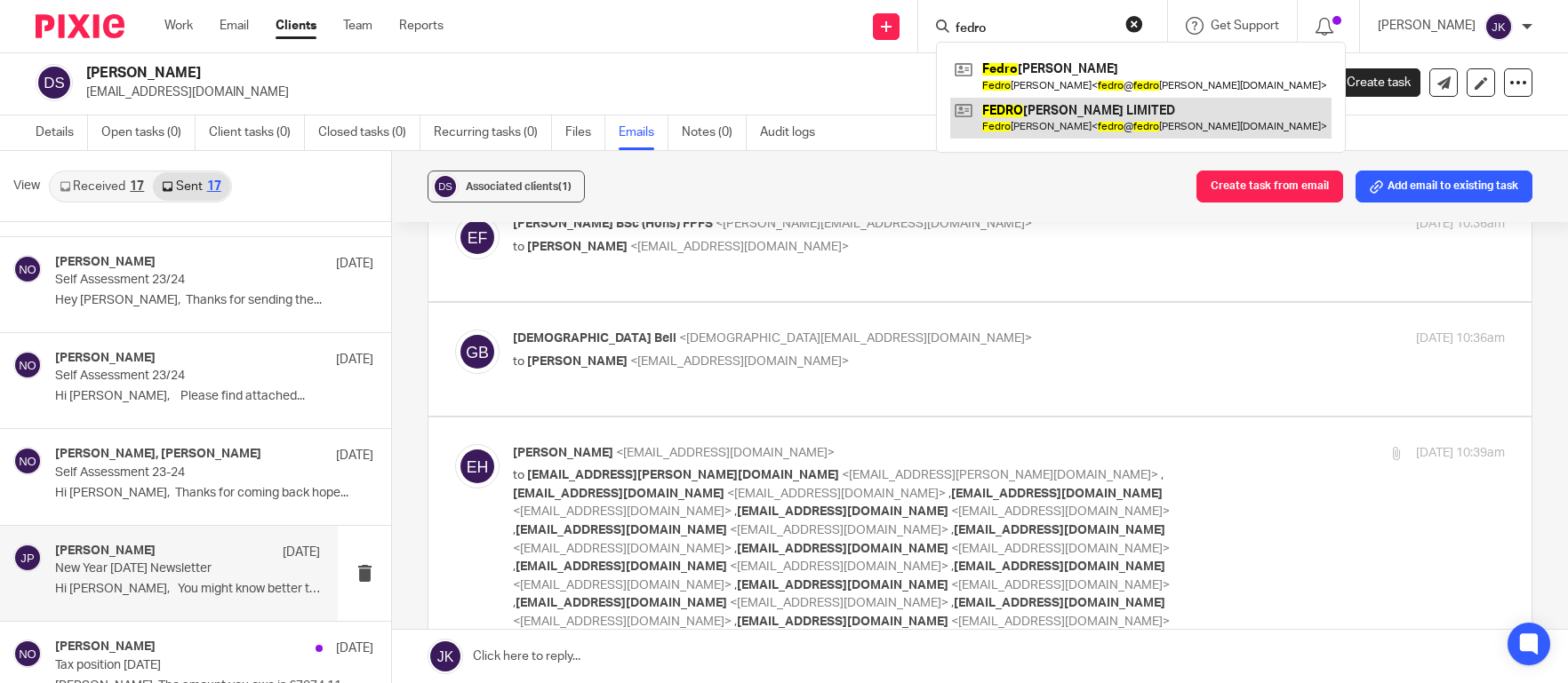
type input "fedro"
click at [1066, 112] on link at bounding box center [1141, 118] width 381 height 41
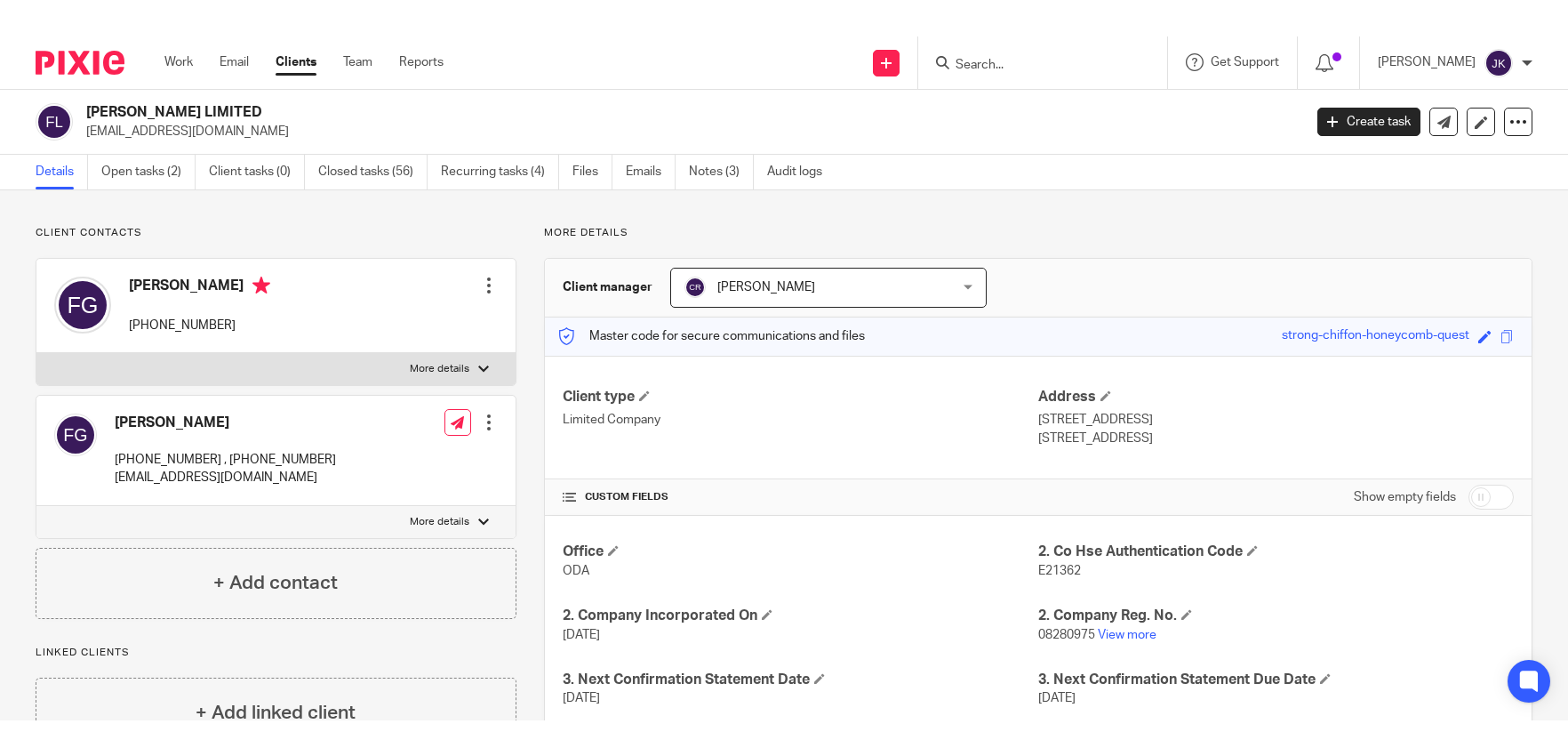
scroll to position [89, 0]
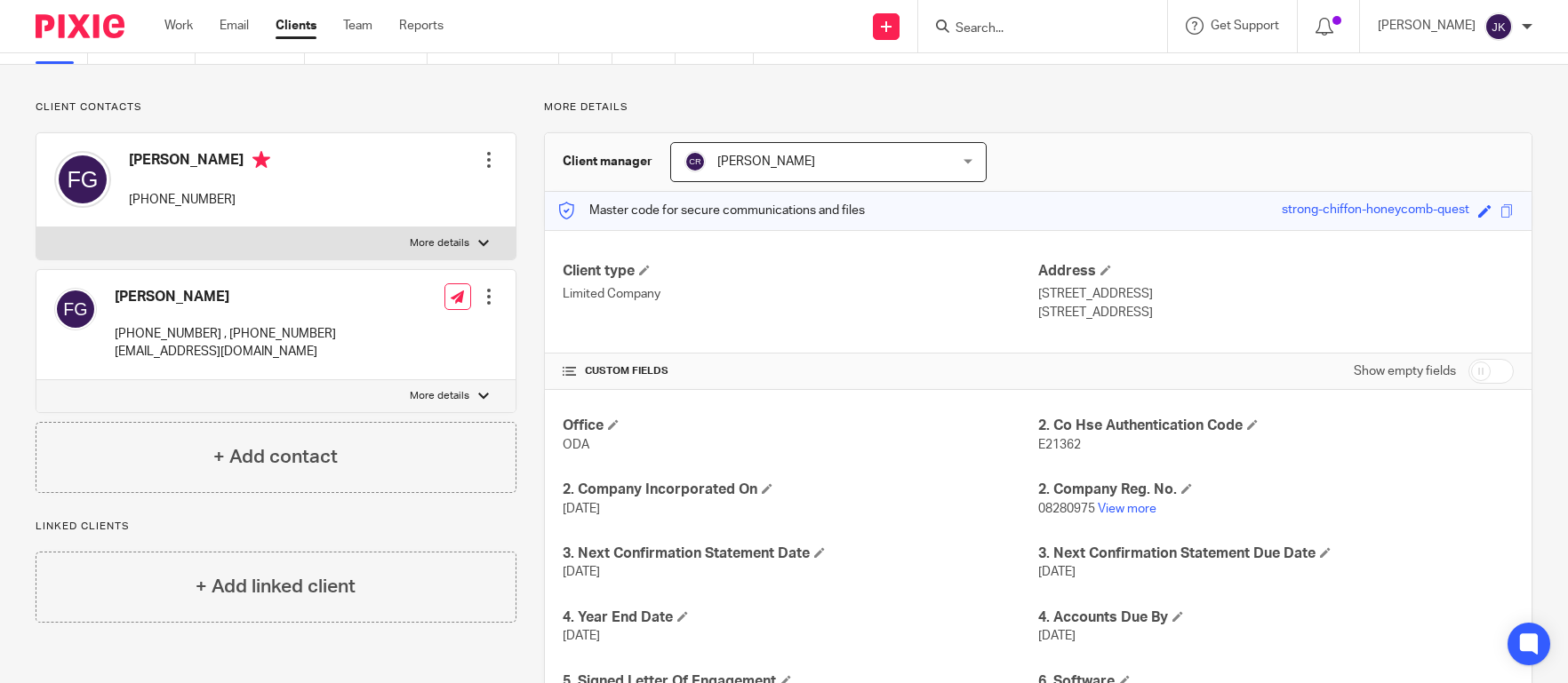
drag, startPoint x: 266, startPoint y: 203, endPoint x: 127, endPoint y: 195, distance: 139.2
click at [127, 195] on div "[PERSON_NAME] [PHONE_NUMBER] Edit contact Create client from contact Export dat…" at bounding box center [276, 180] width 479 height 94
copy p "[PHONE_NUMBER]"
drag, startPoint x: 238, startPoint y: 335, endPoint x: 115, endPoint y: 335, distance: 123.0
click at [115, 335] on p "+44 (0) 7719 4005 75 , +44 (0) 20 3488 2628" at bounding box center [225, 334] width 222 height 18
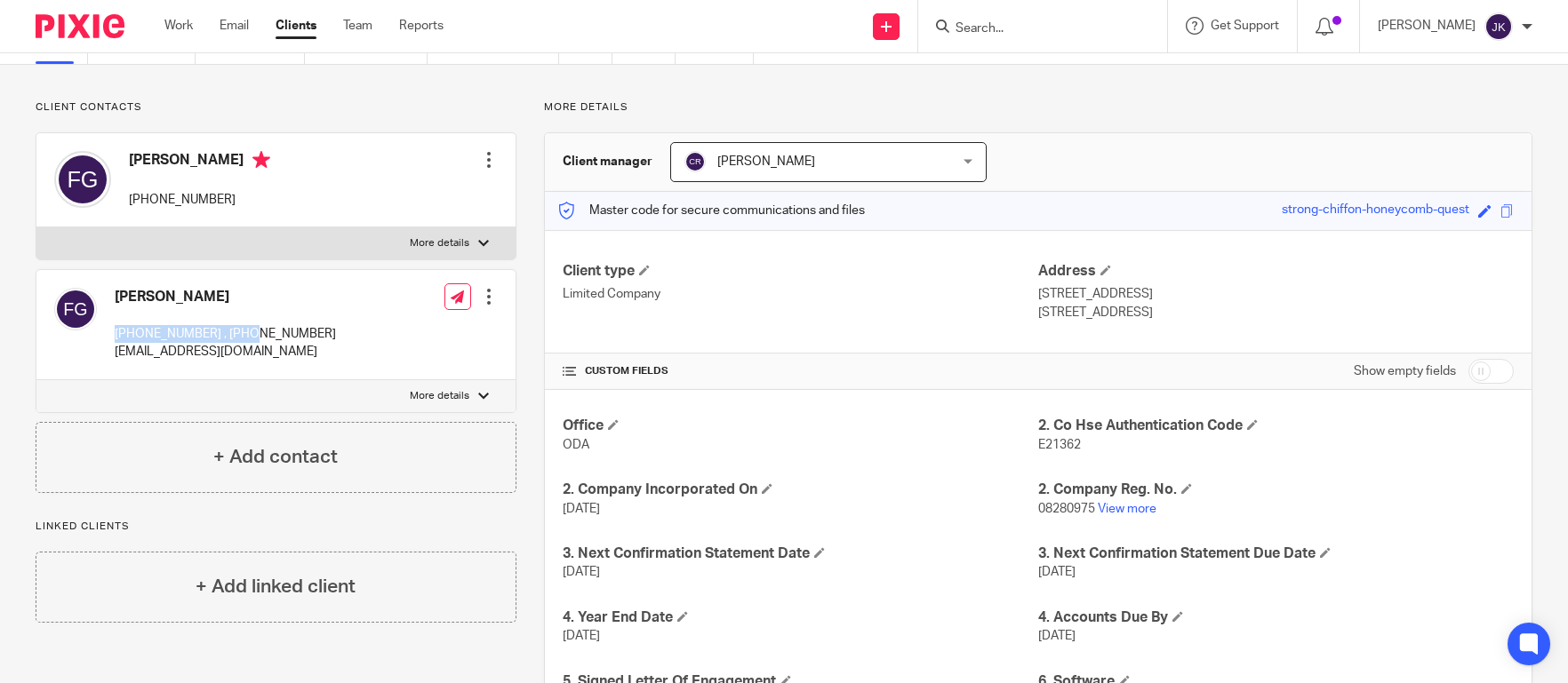
copy p "+44 (0) 7719 4005 75"
drag, startPoint x: 365, startPoint y: 332, endPoint x: 245, endPoint y: 334, distance: 120.0
click at [245, 334] on div "Fedro Gaudenzi +44 (0) 7719 4005 75 , +44 (0) 20 3488 2628 fedro@fedrogaudenzi.…" at bounding box center [276, 325] width 479 height 109
copy p "+44 (0) 20 3488 2628"
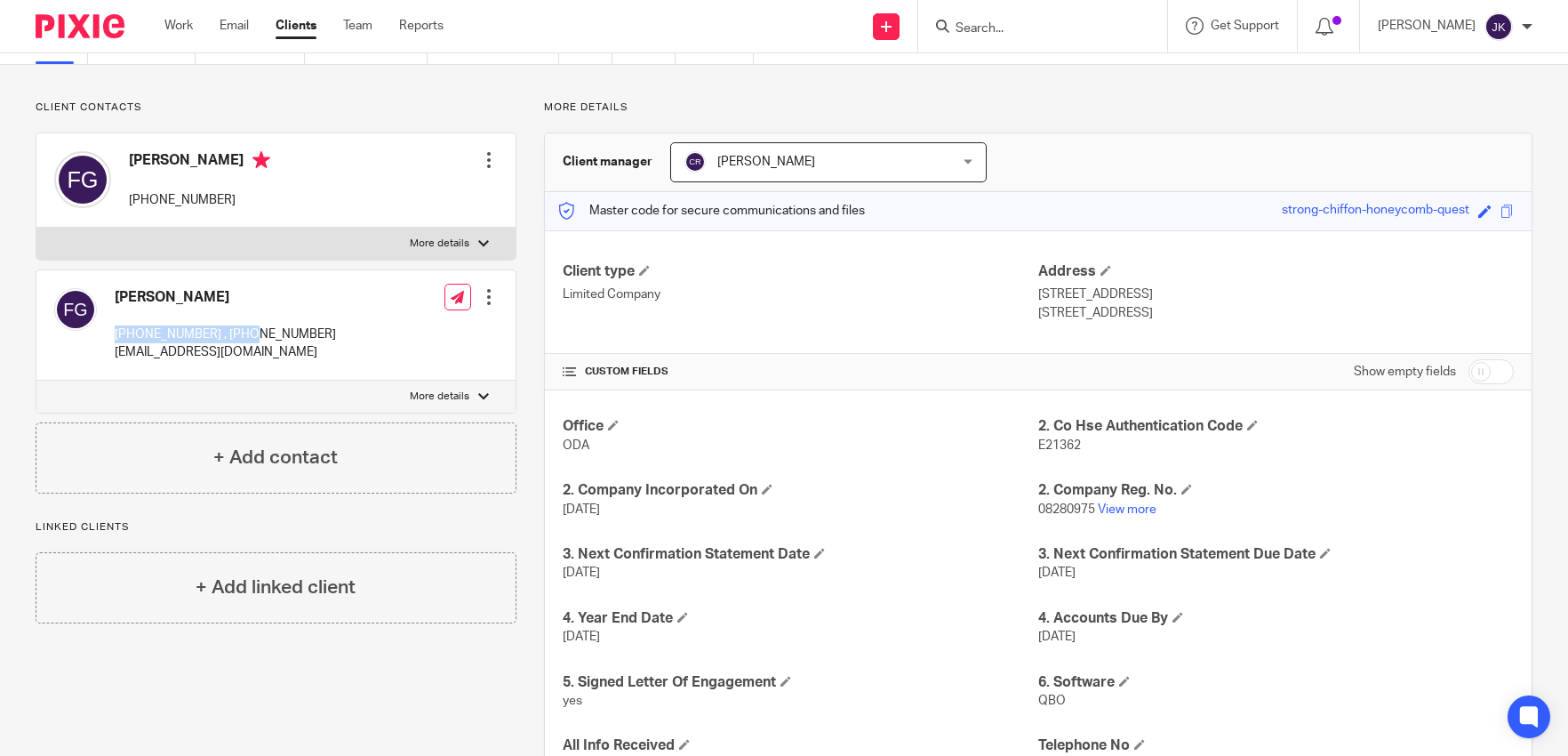
scroll to position [0, 0]
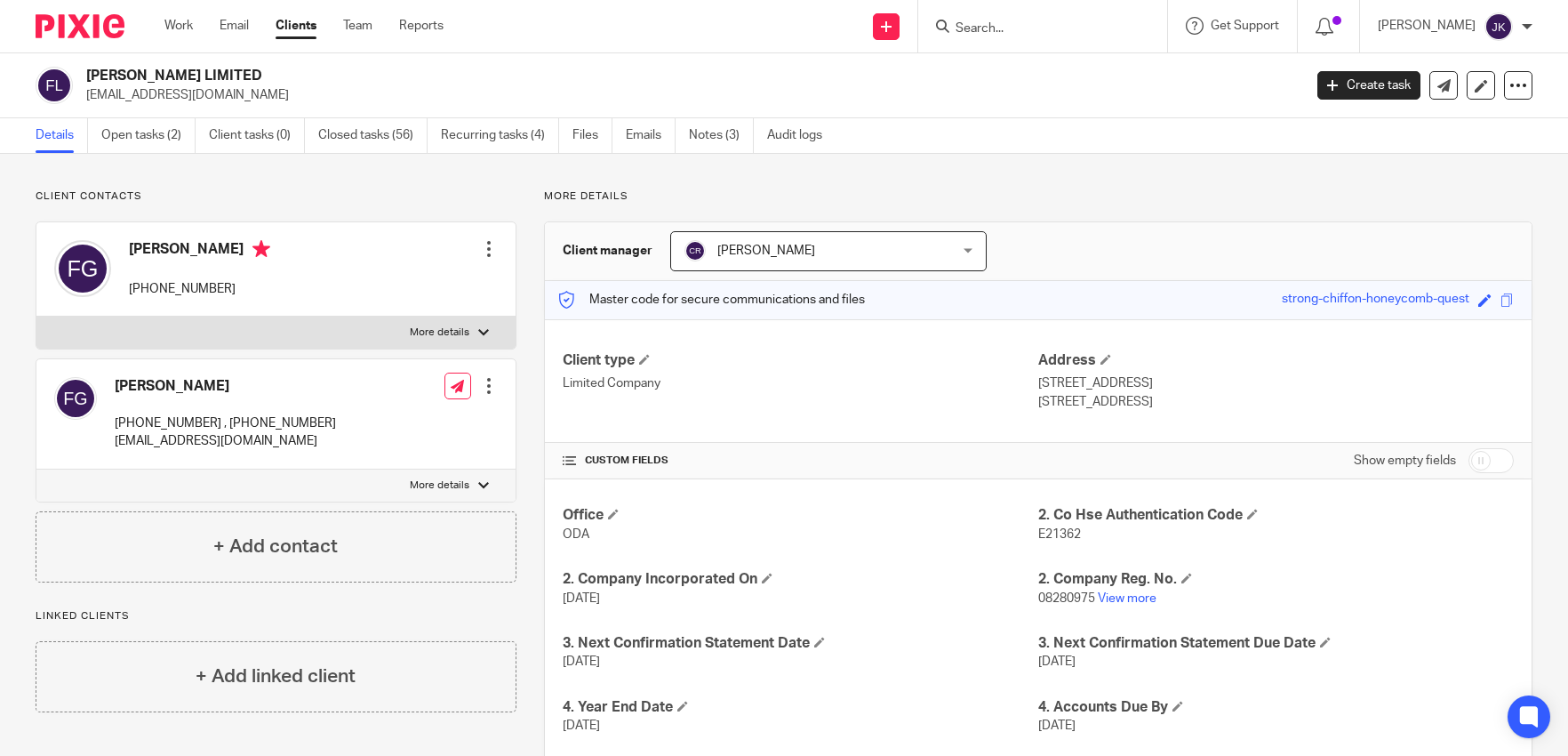
click at [998, 34] on input "Search" at bounding box center [1034, 30] width 160 height 16
type input "veronica z"
click at [1032, 75] on link at bounding box center [1061, 69] width 221 height 27
